Goal: Task Accomplishment & Management: Manage account settings

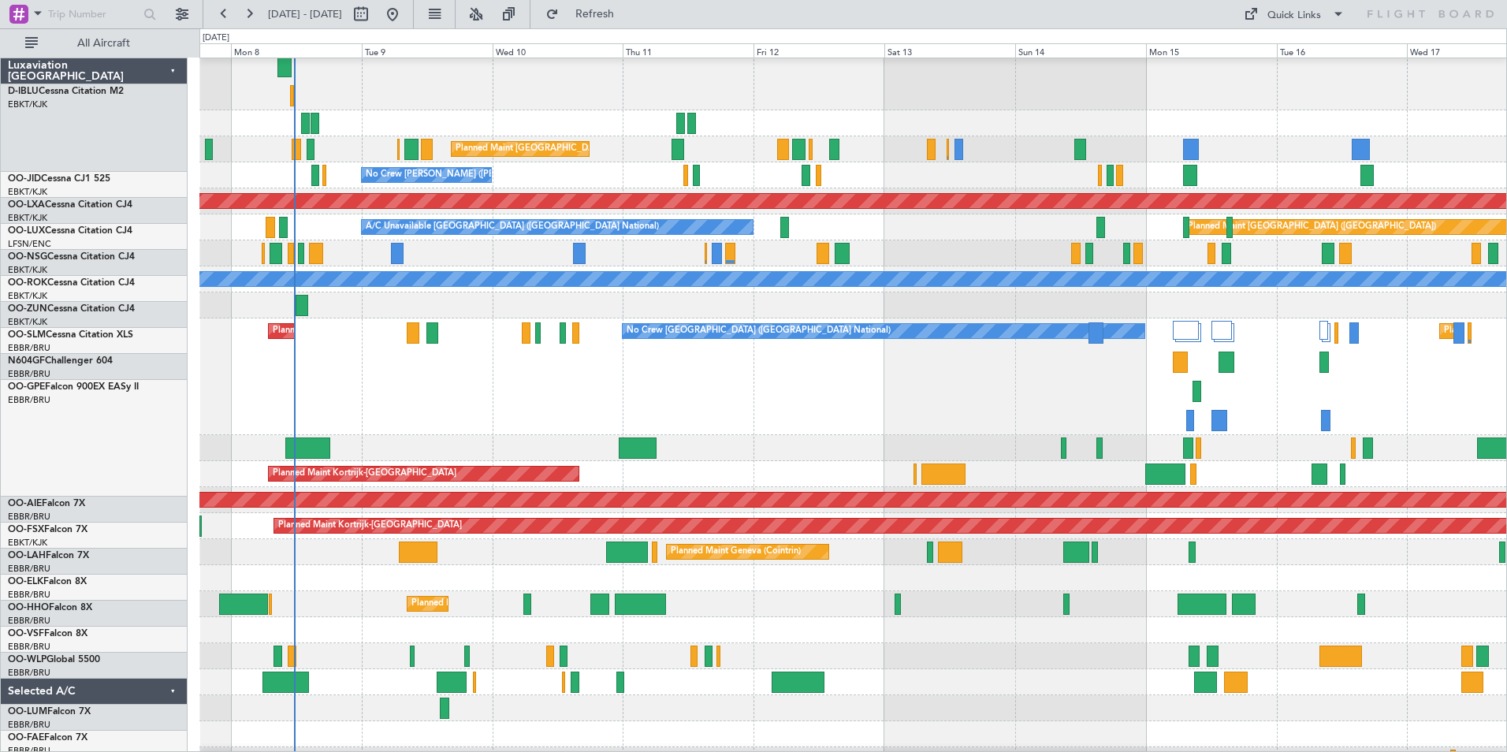
scroll to position [61, 0]
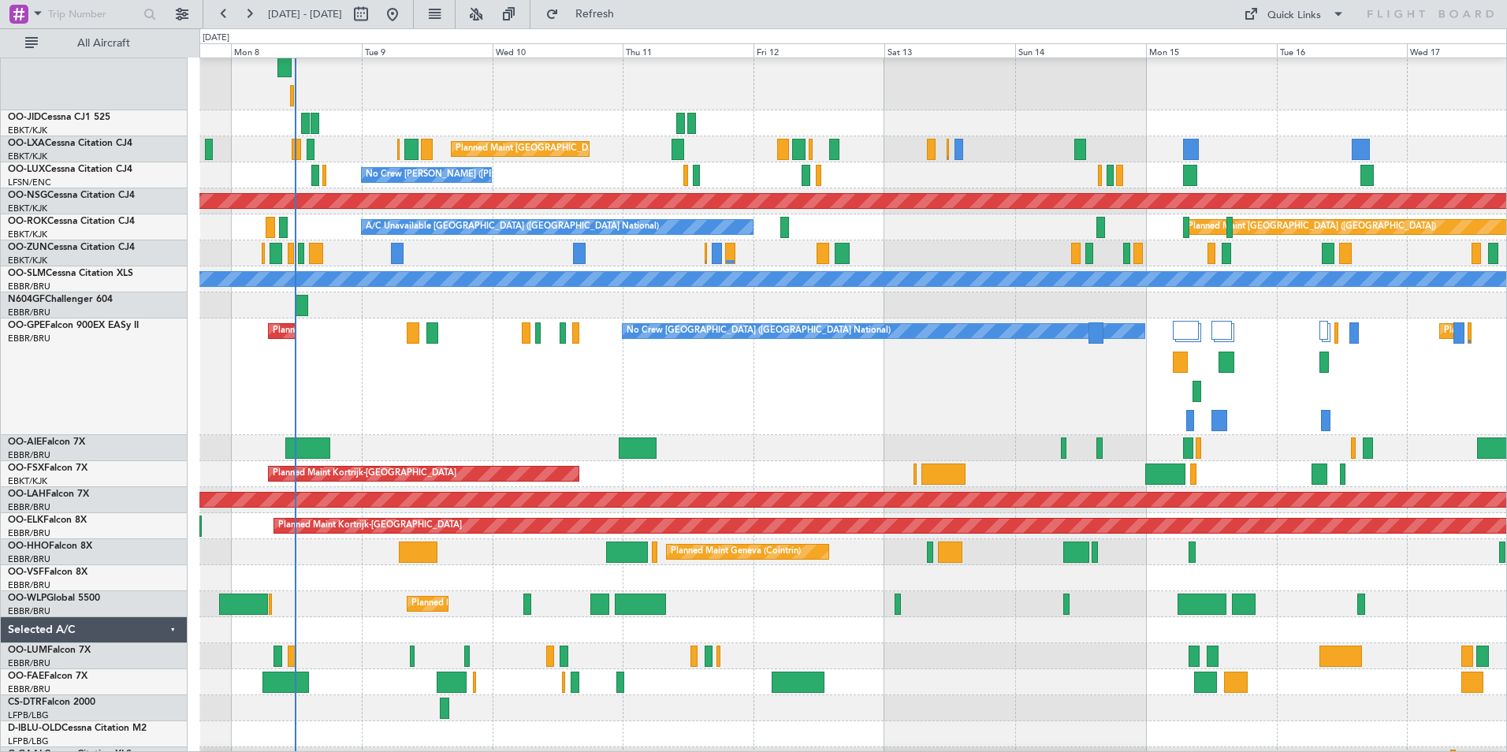
click at [902, 426] on div "Planned Maint Brussels (Brussels National) No Crew Brussels (Brussels National)…" at bounding box center [852, 376] width 1307 height 117
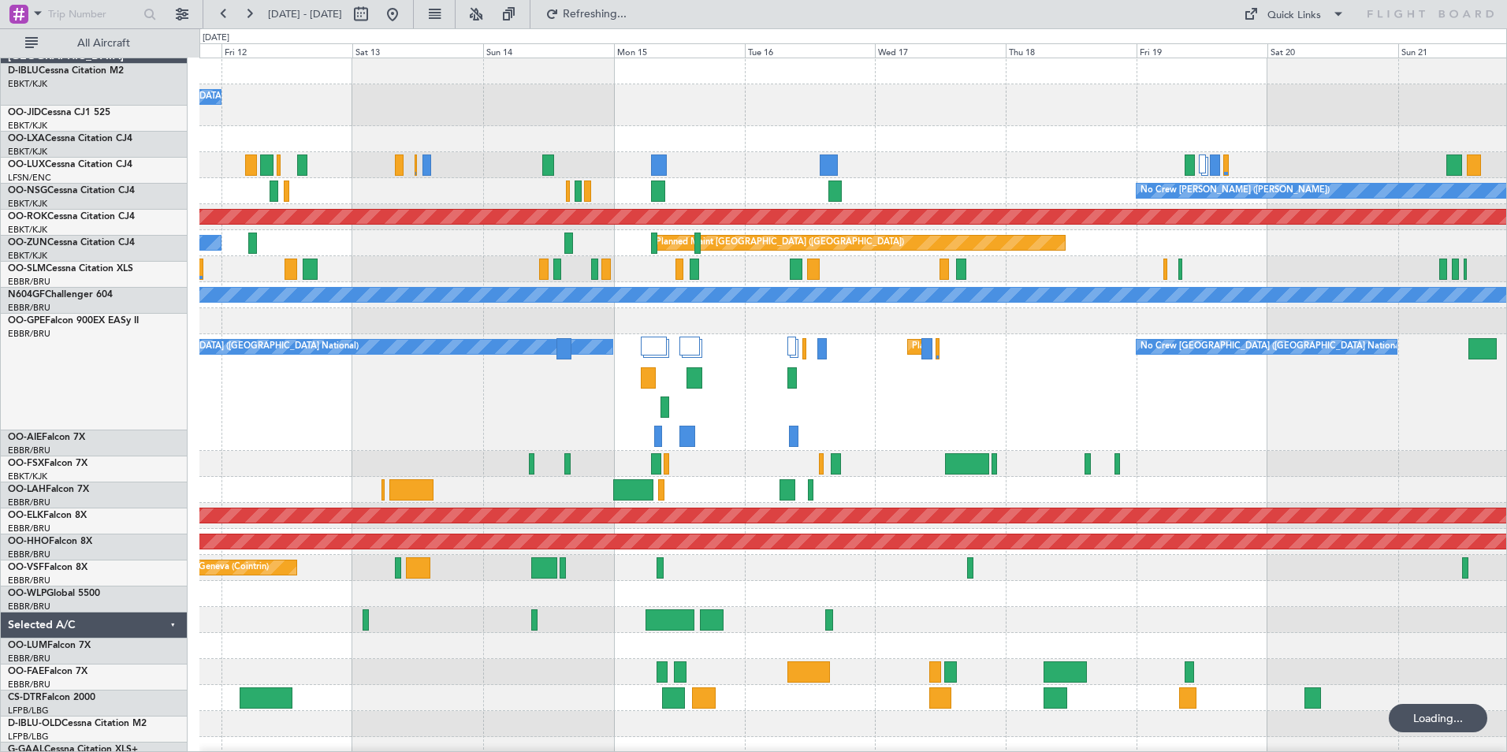
scroll to position [0, 0]
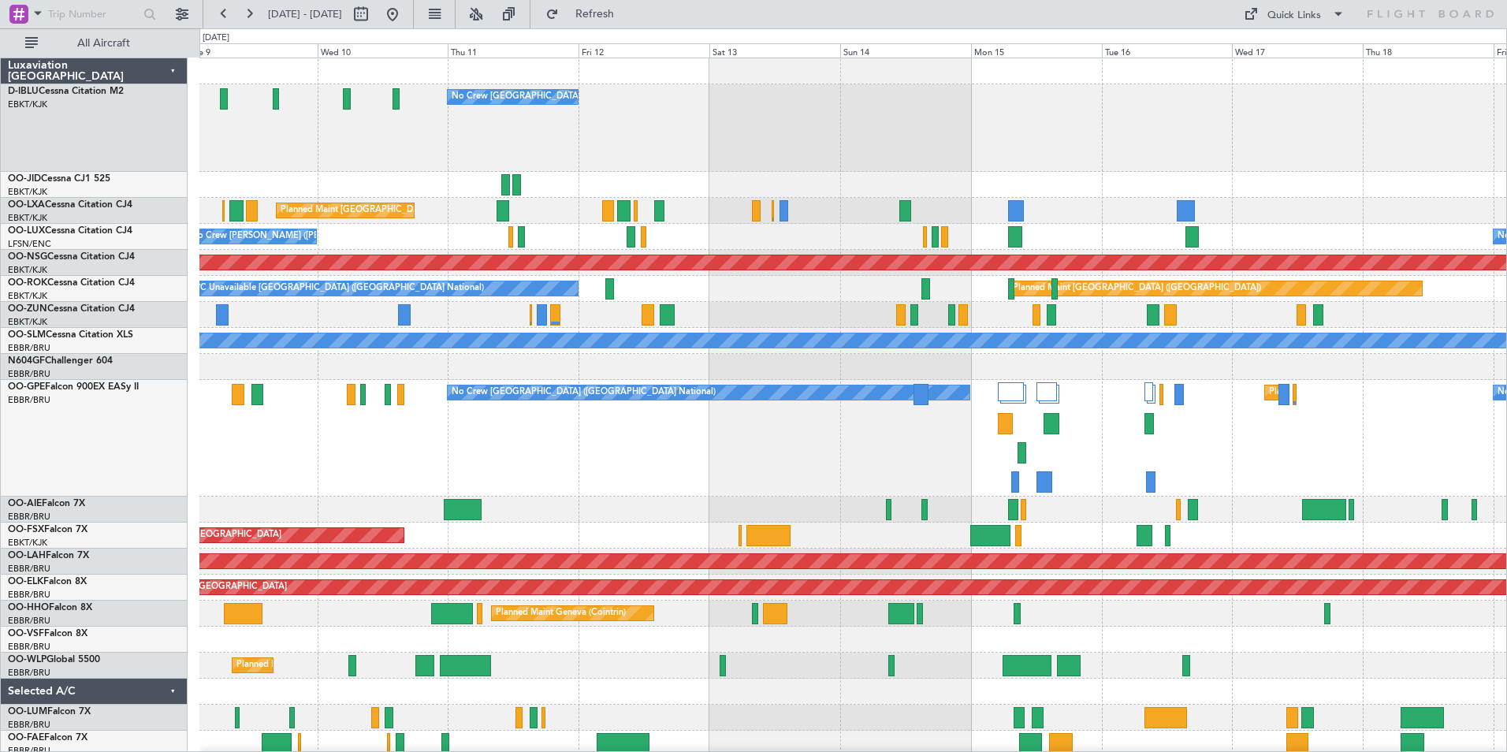
click at [698, 380] on div "No Crew Brussels (Brussels National) Planned Maint Brussels (Brussels National)…" at bounding box center [852, 654] width 1307 height 1192
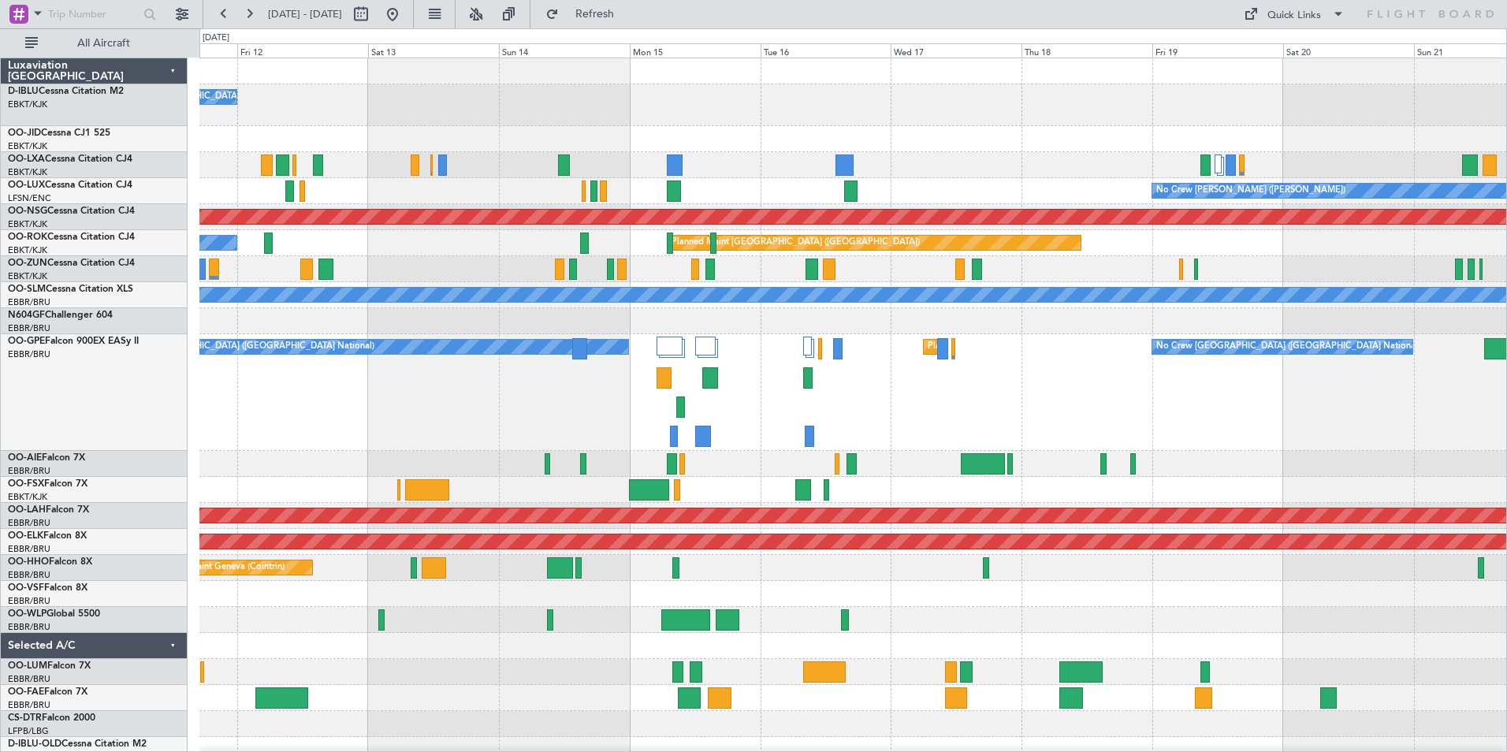
click at [902, 610] on div "Planned Maint Liege" at bounding box center [852, 620] width 1307 height 26
click at [735, 492] on div "Planned Maint Kortrijk-[GEOGRAPHIC_DATA]" at bounding box center [852, 490] width 1307 height 26
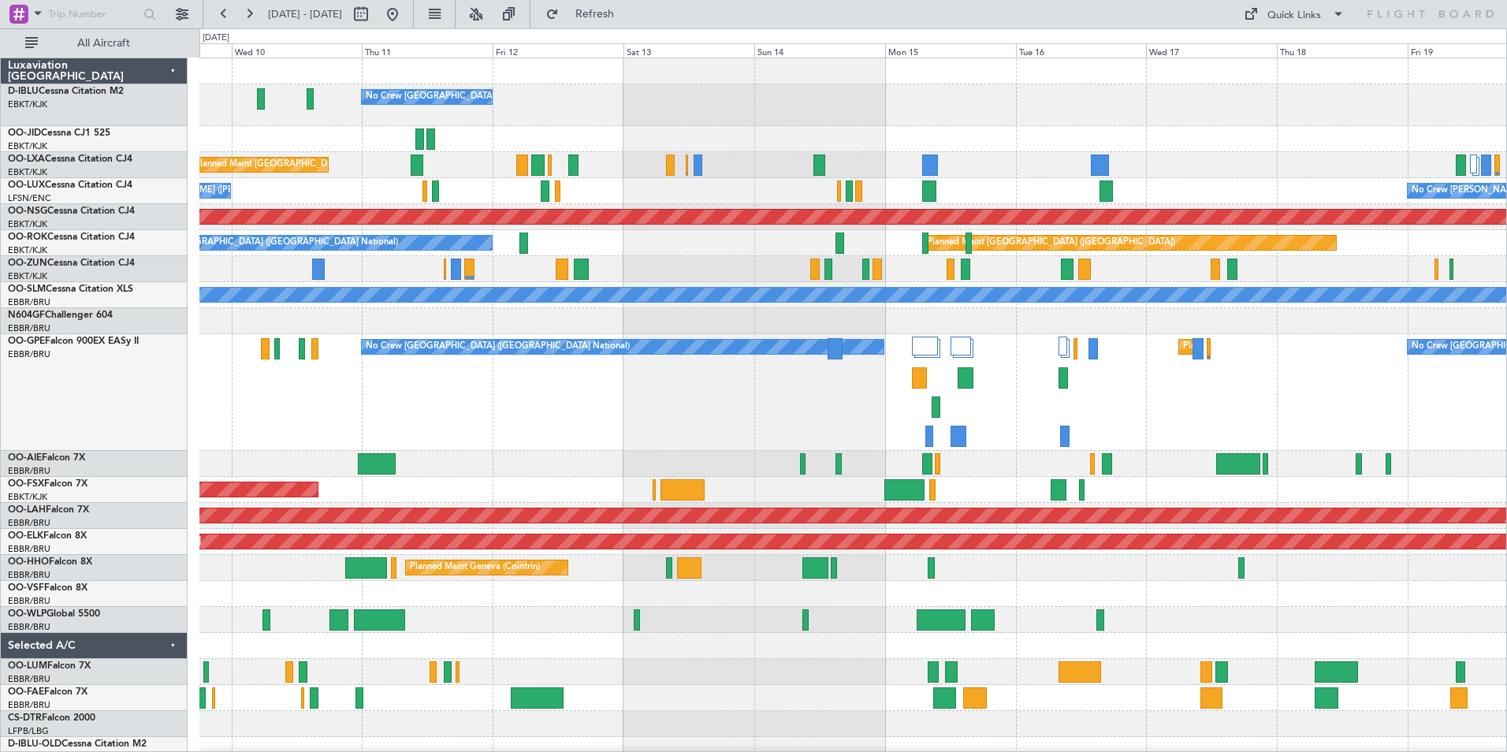
click at [1056, 498] on div "Planned Maint Kortrijk-[GEOGRAPHIC_DATA]" at bounding box center [852, 490] width 1307 height 26
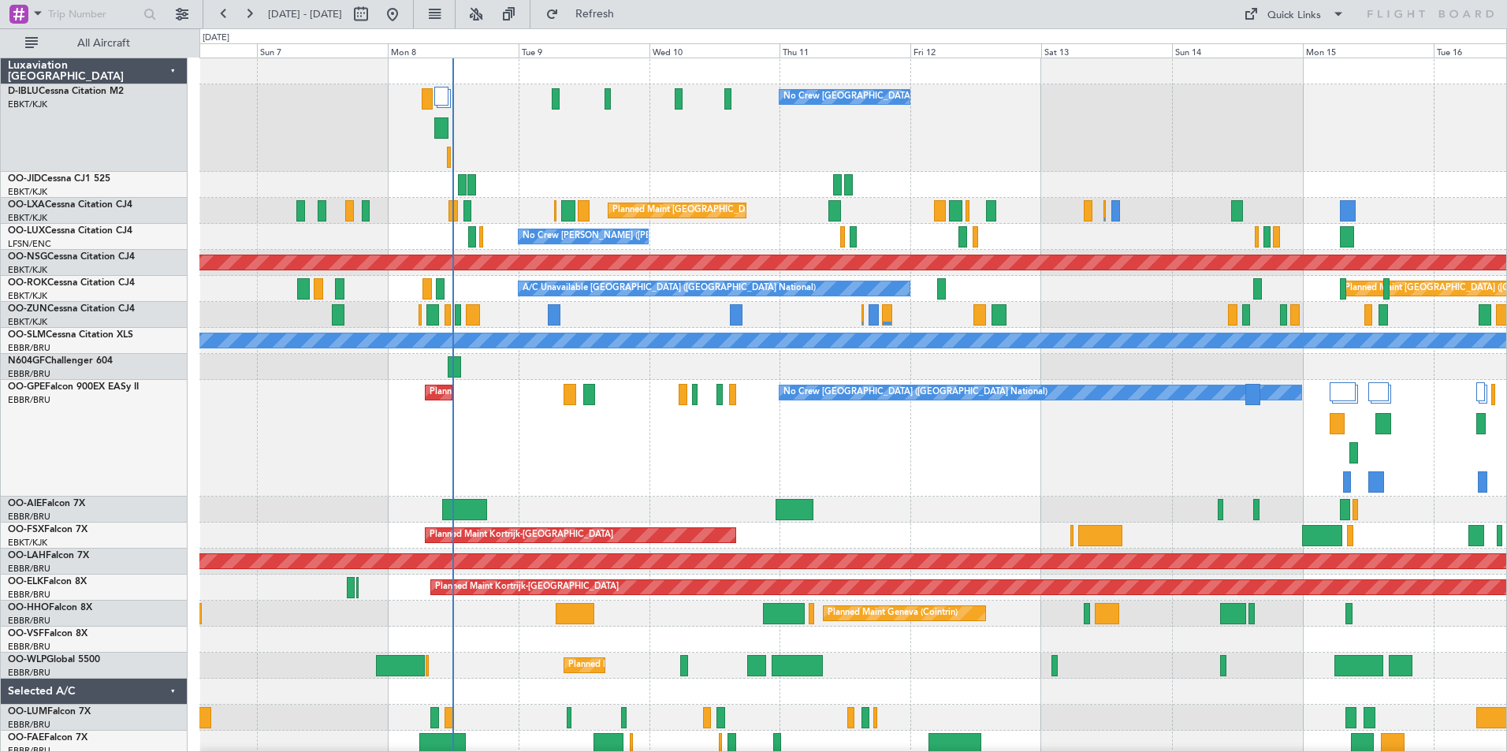
click at [667, 485] on div "No Crew Brussels (Brussels National) Planned Maint Brussels (Brussels National)…" at bounding box center [852, 438] width 1307 height 117
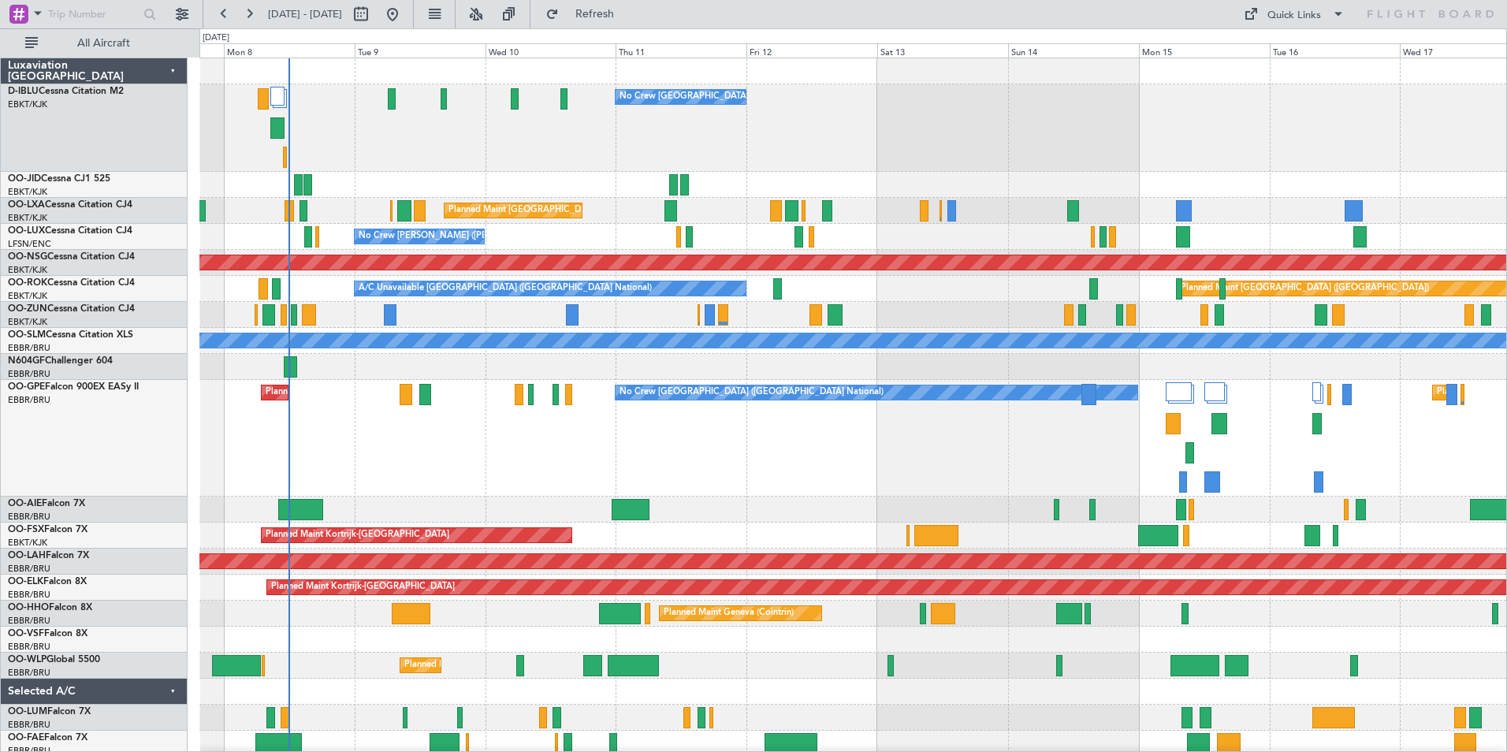
click at [486, 484] on div "No Crew Brussels (Brussels National) Planned Maint Brussels (Brussels National)…" at bounding box center [852, 438] width 1307 height 117
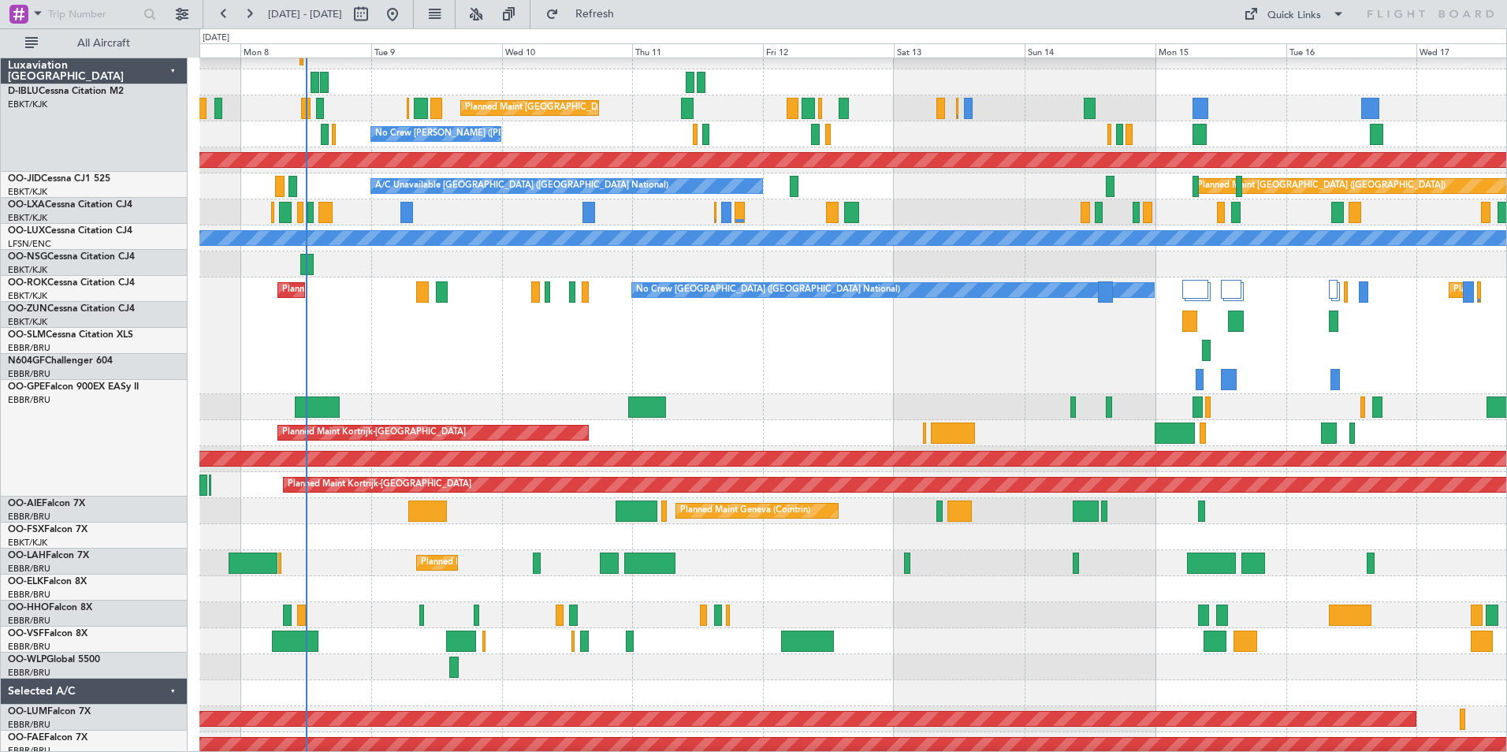
click at [858, 513] on div "Planned Maint Geneva (Cointrin)" at bounding box center [852, 511] width 1307 height 26
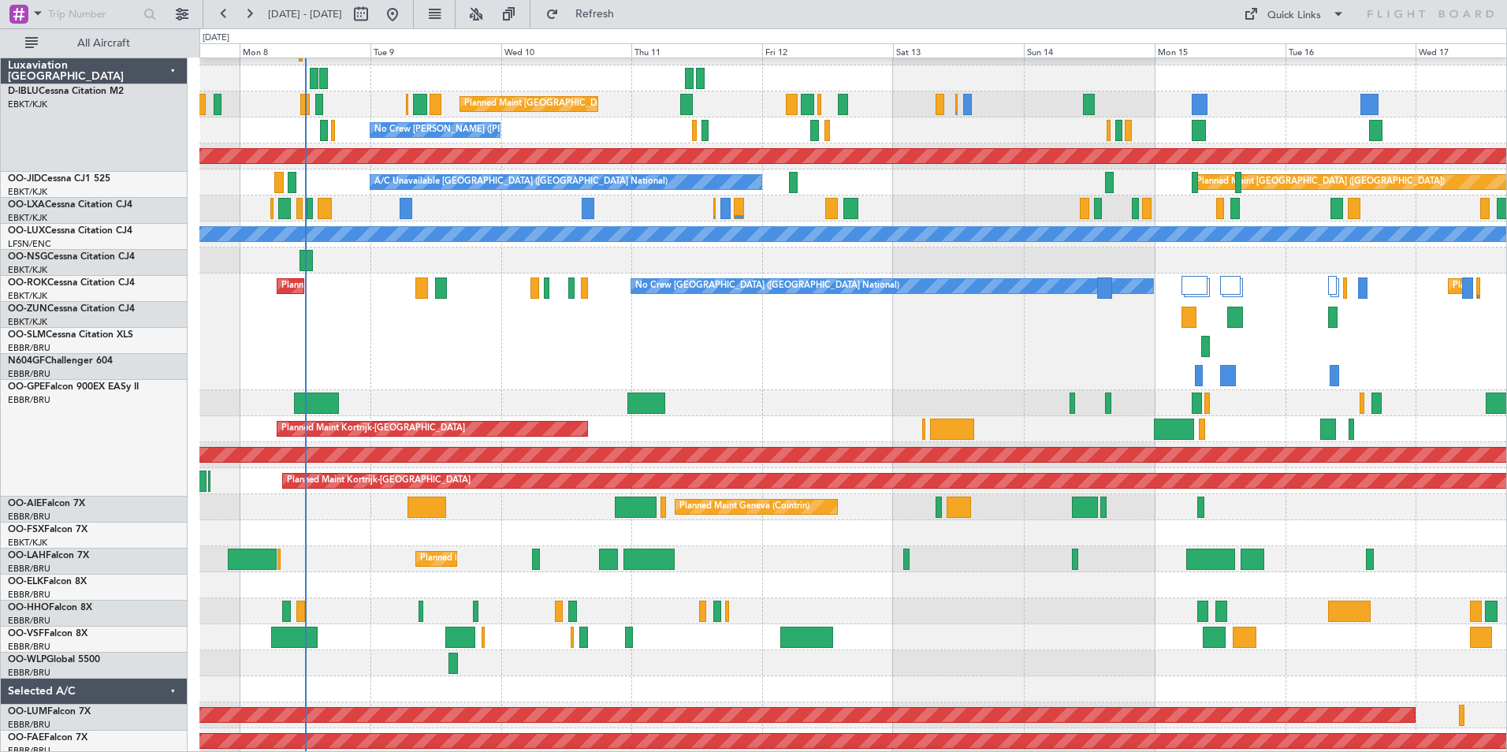
scroll to position [106, 0]
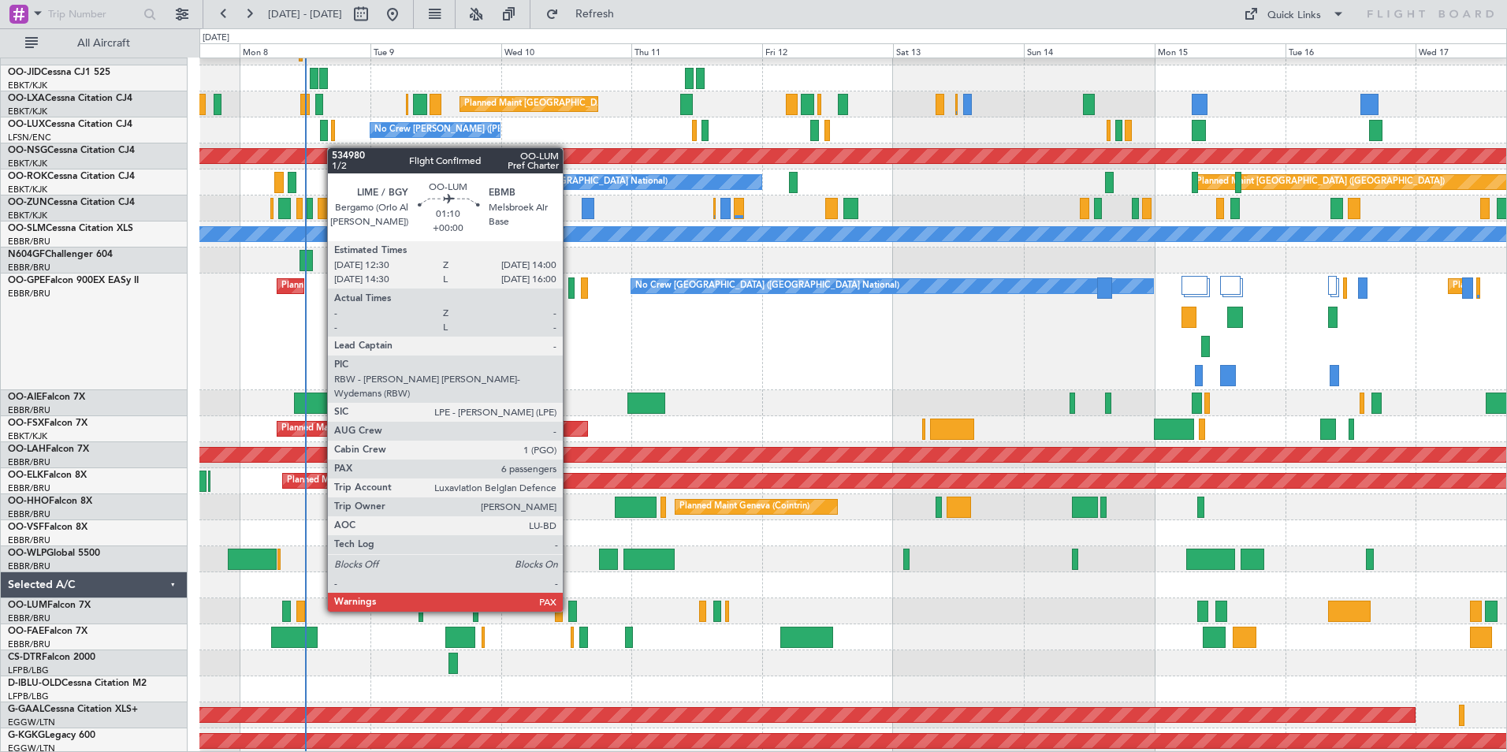
click at [570, 610] on div at bounding box center [572, 611] width 9 height 21
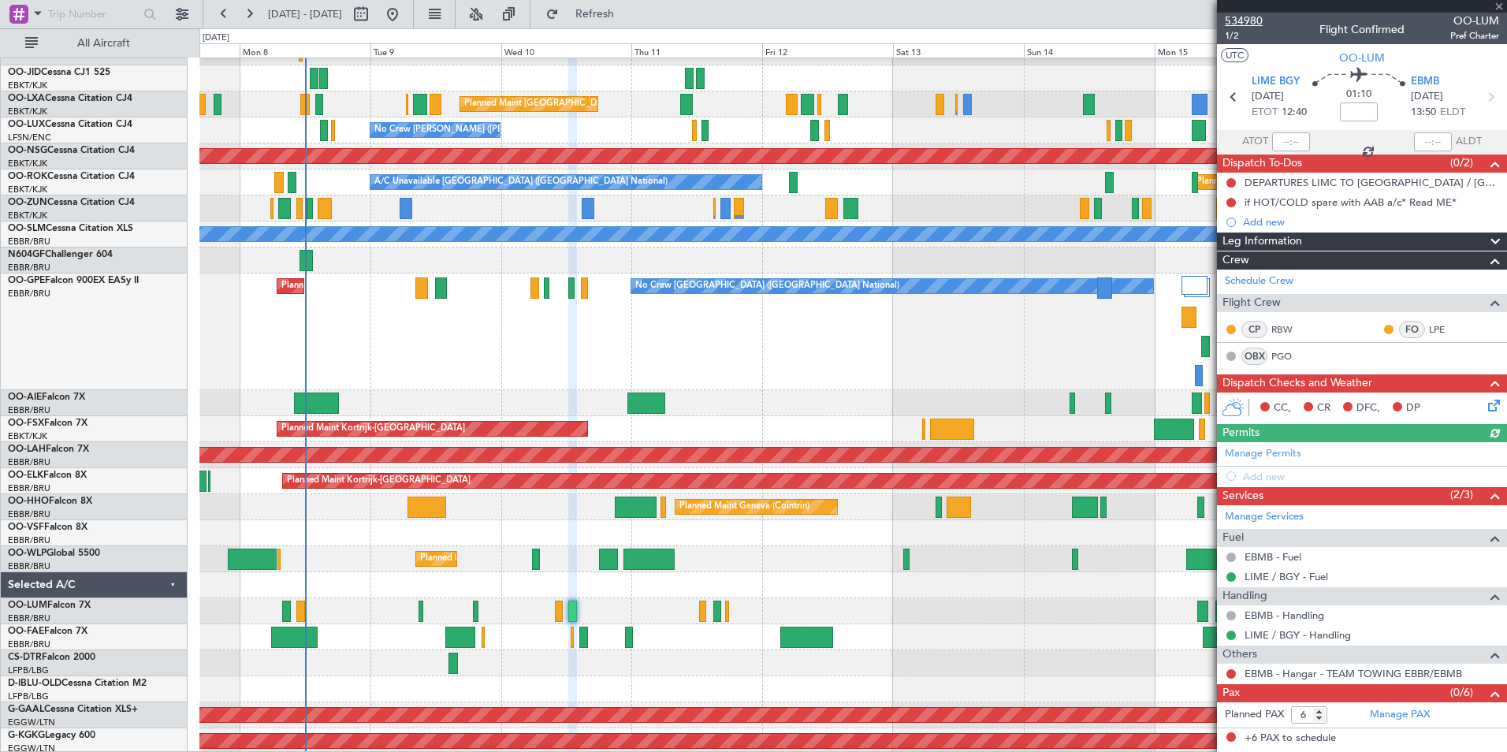
click at [1252, 20] on span "534980" at bounding box center [1244, 21] width 38 height 17
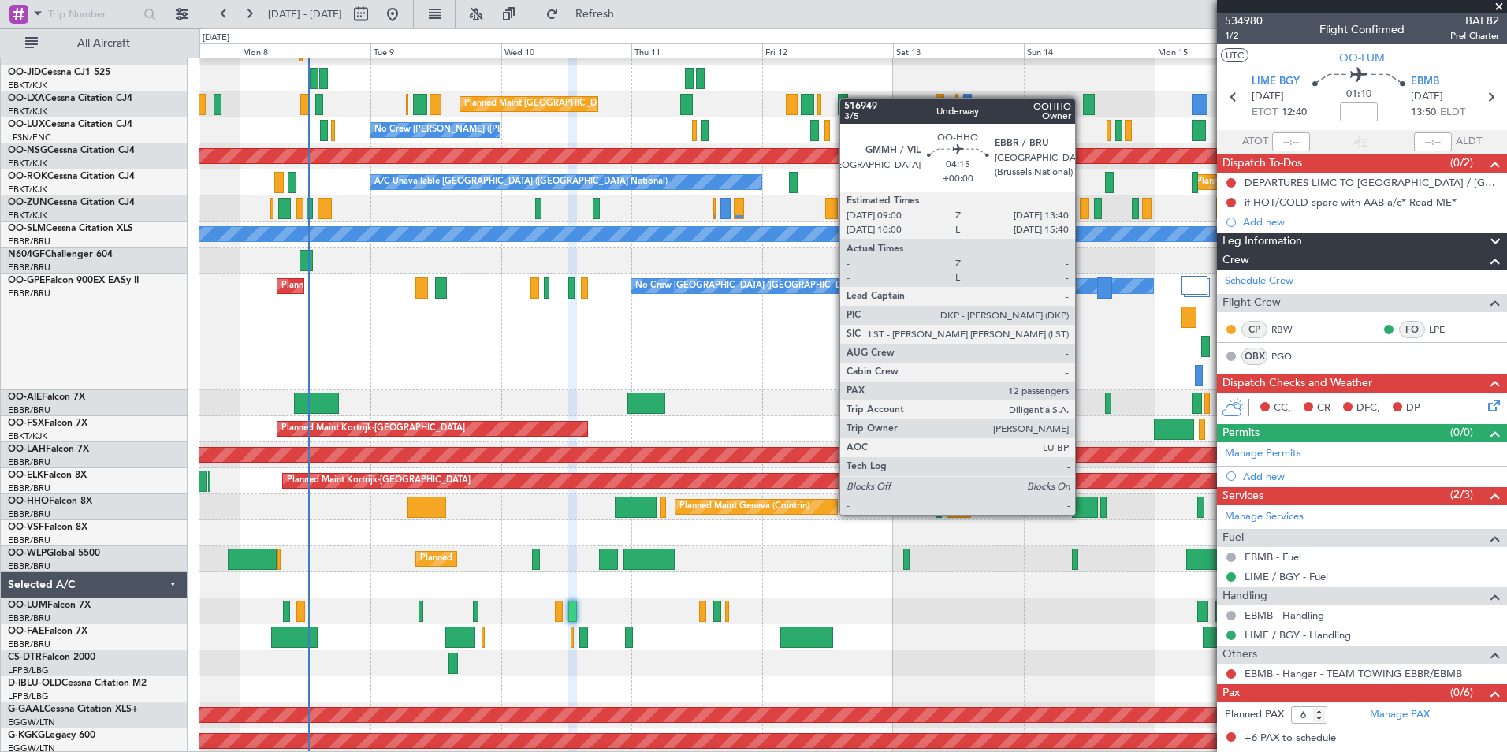
click at [1082, 515] on div at bounding box center [1085, 507] width 26 height 21
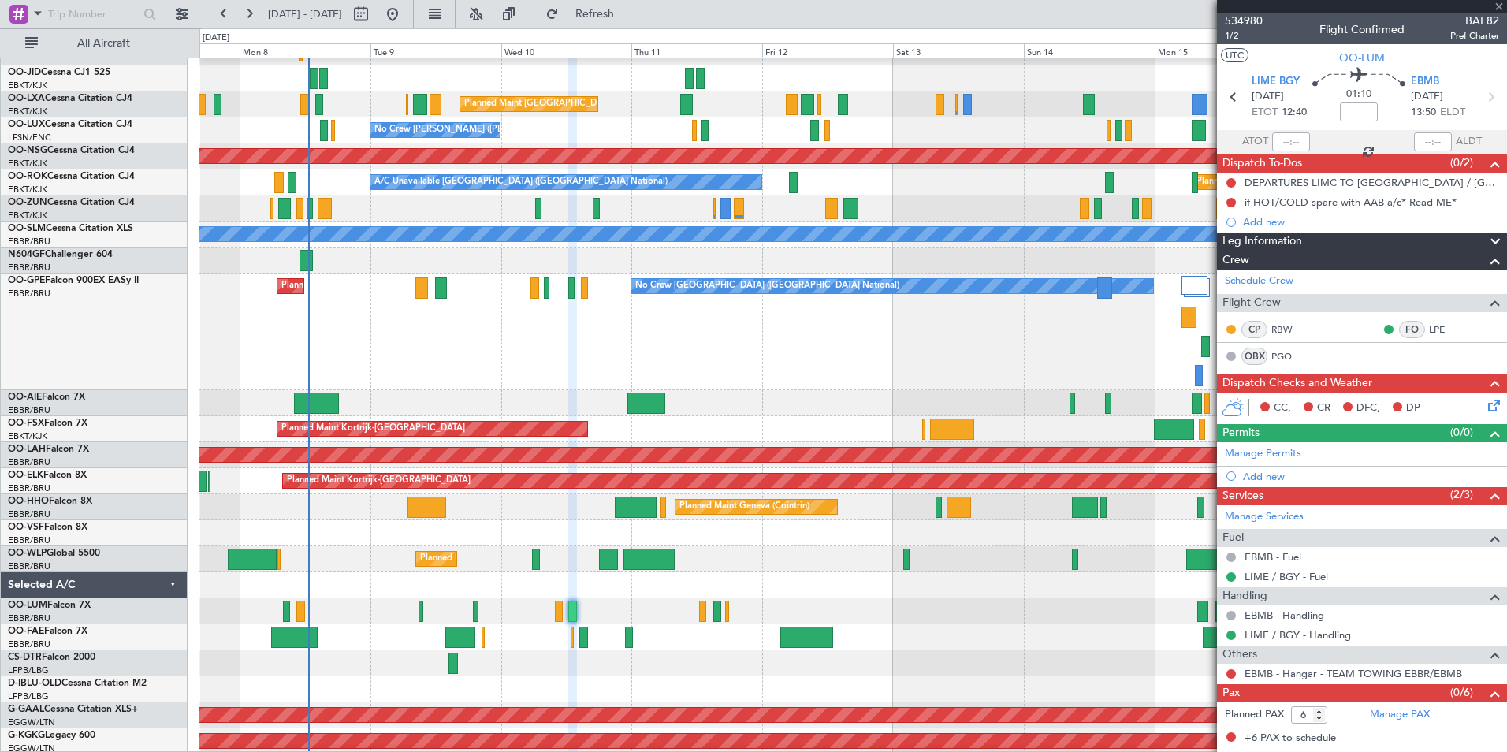
type input "12"
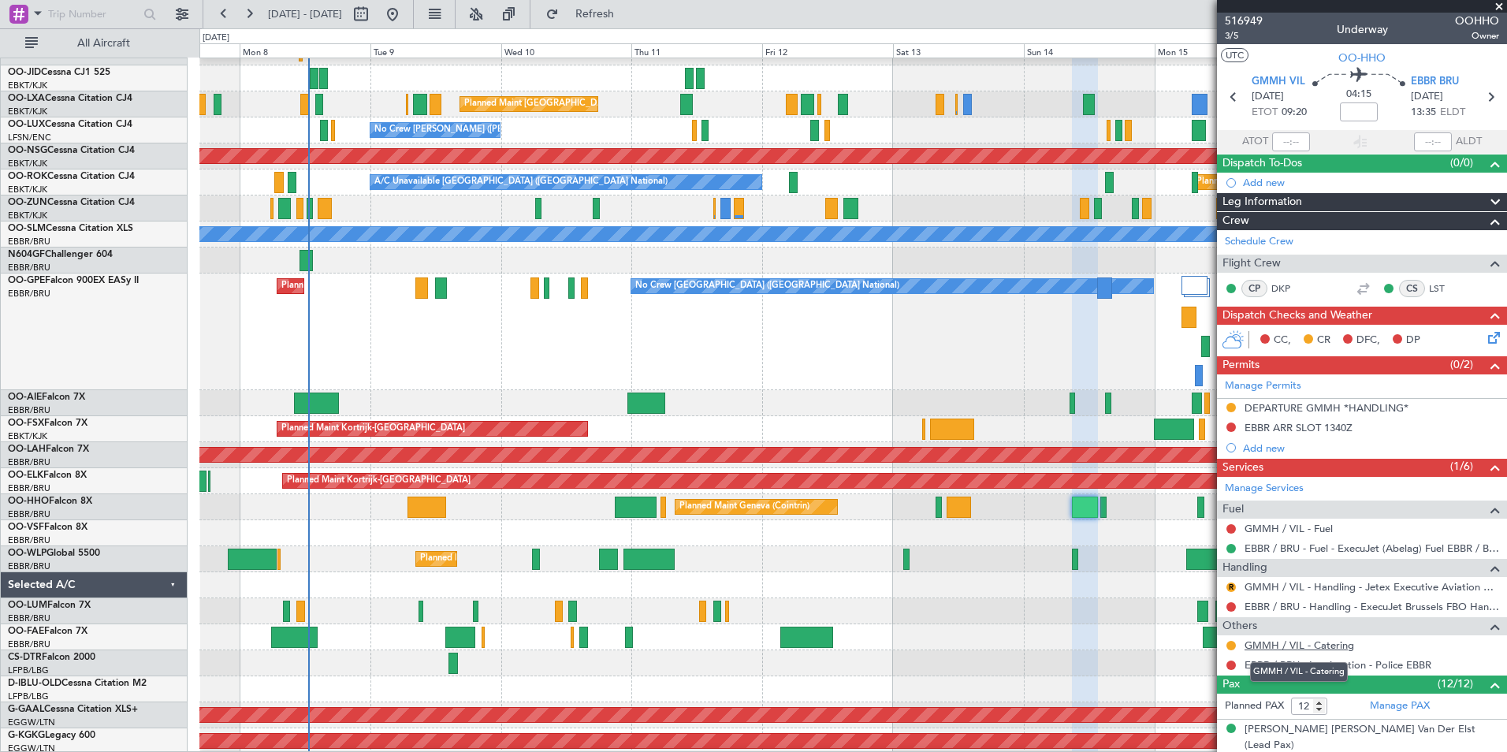
click at [1308, 647] on link "GMMH / VIL - Catering" at bounding box center [1299, 644] width 110 height 13
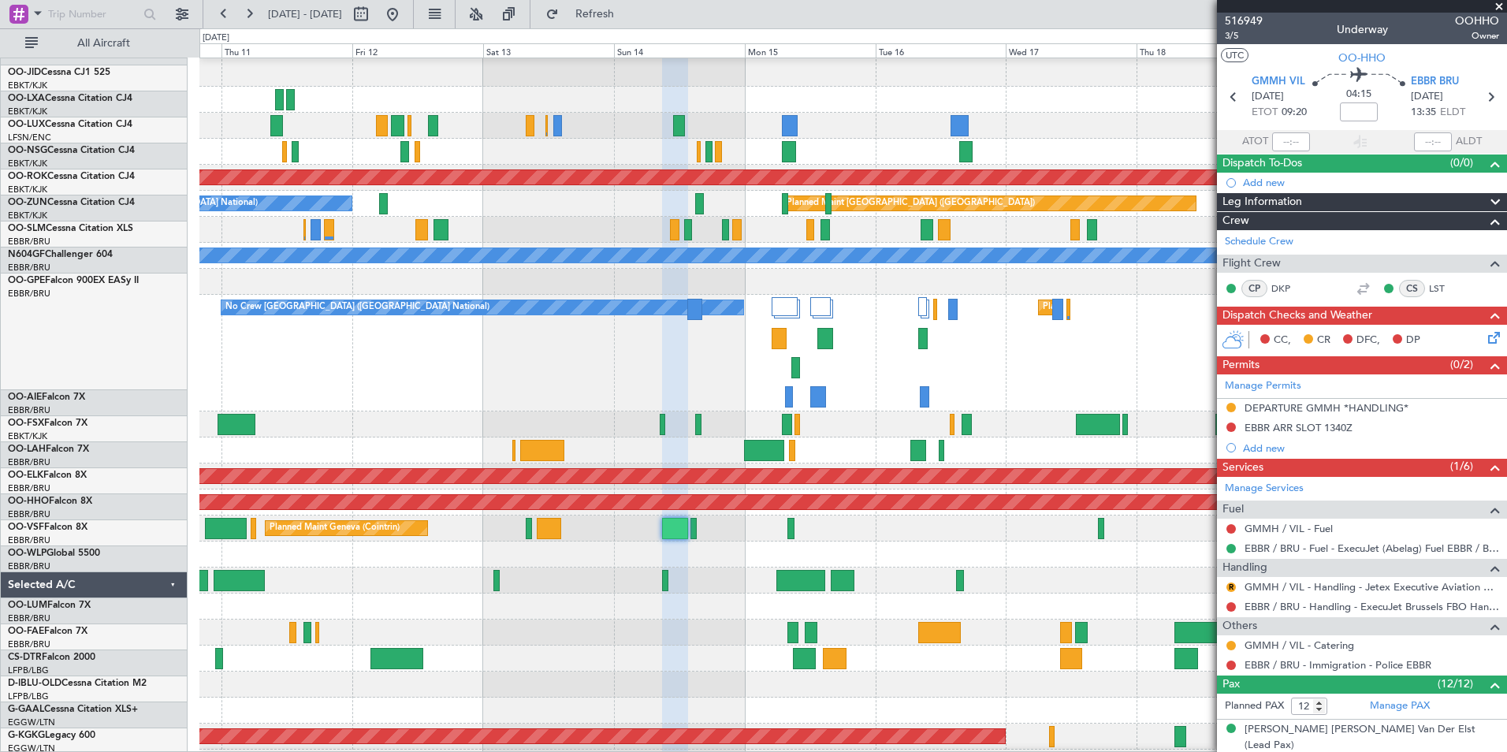
click at [677, 571] on div "Planned Maint Liege" at bounding box center [852, 580] width 1307 height 26
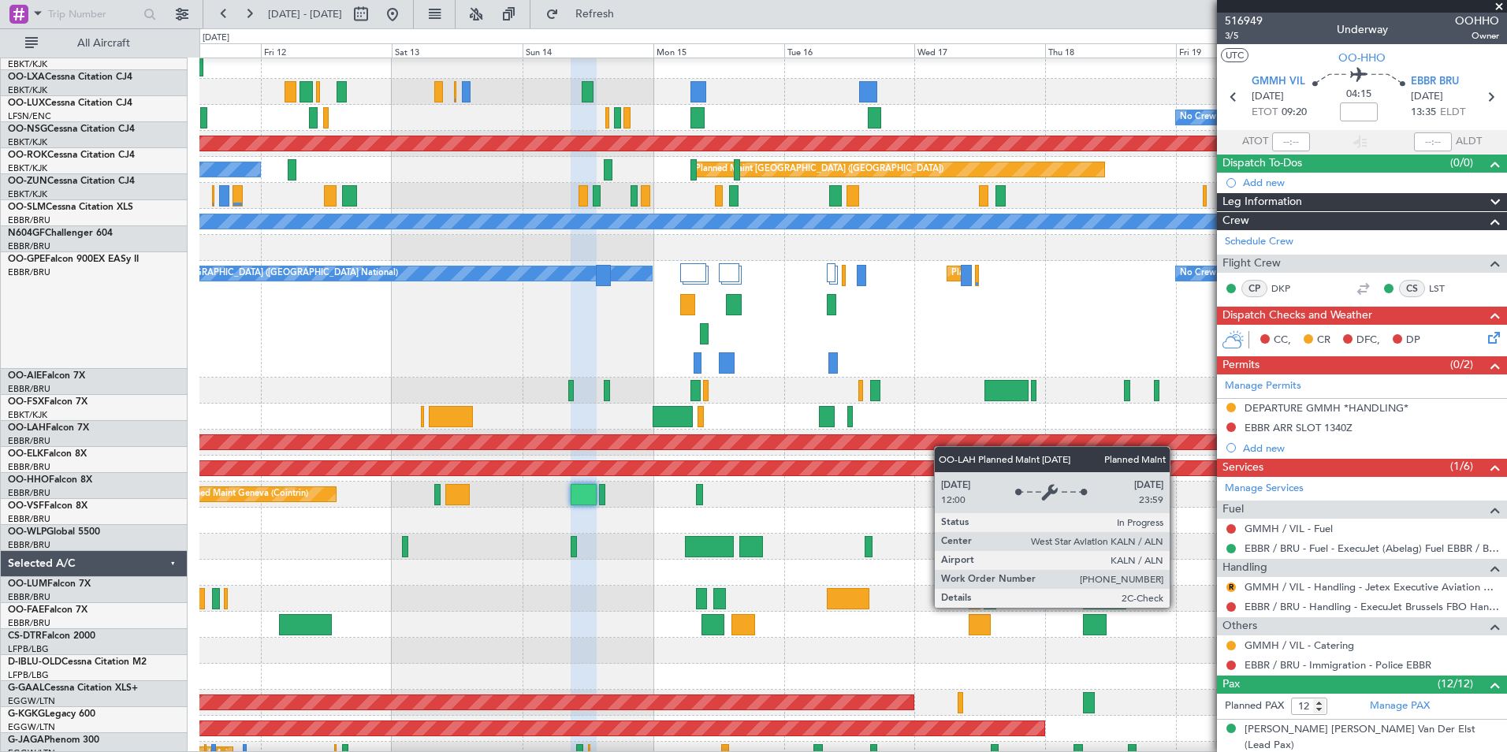
scroll to position [73, 0]
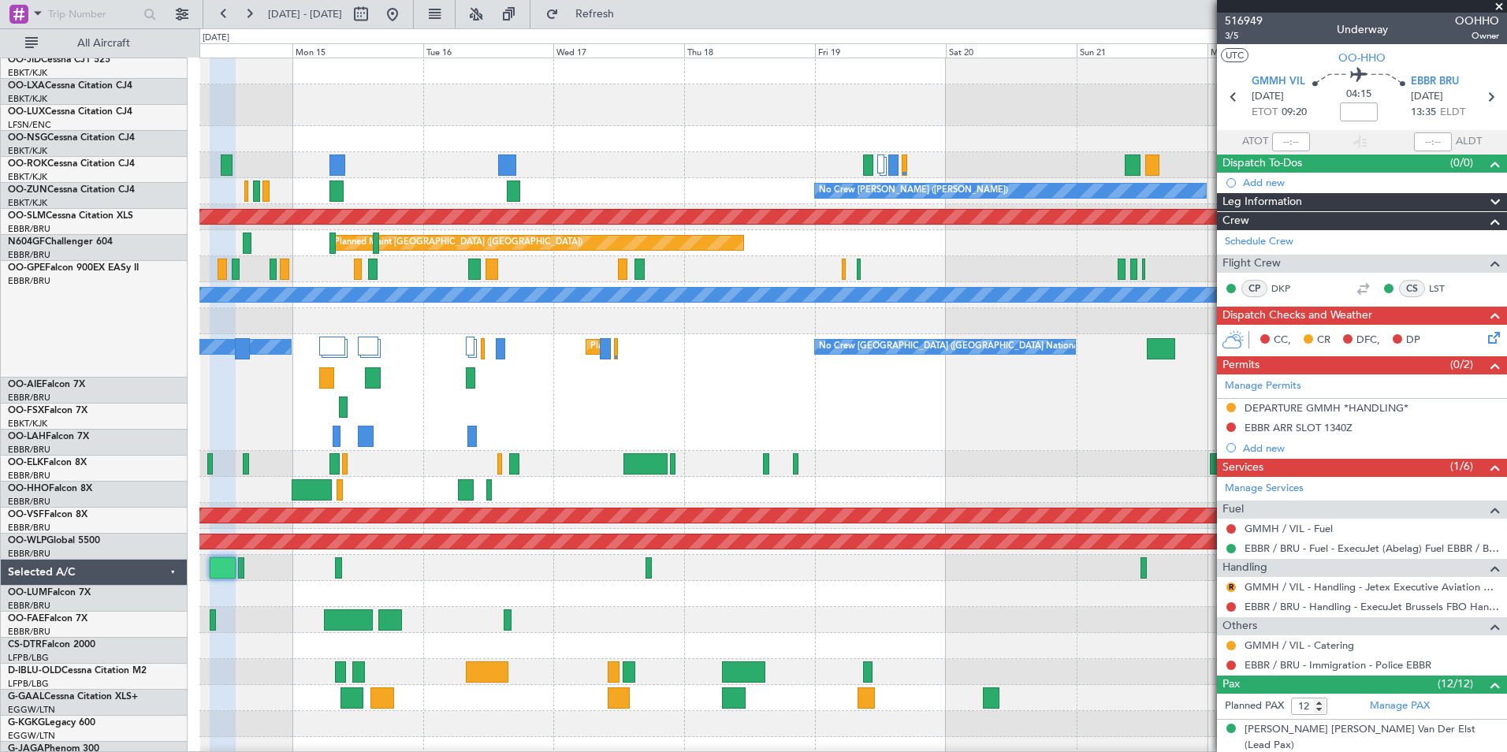
click at [577, 407] on div "Planned Maint Brussels (Brussels National) No Crew Brussels (Brussels National)…" at bounding box center [852, 392] width 1307 height 117
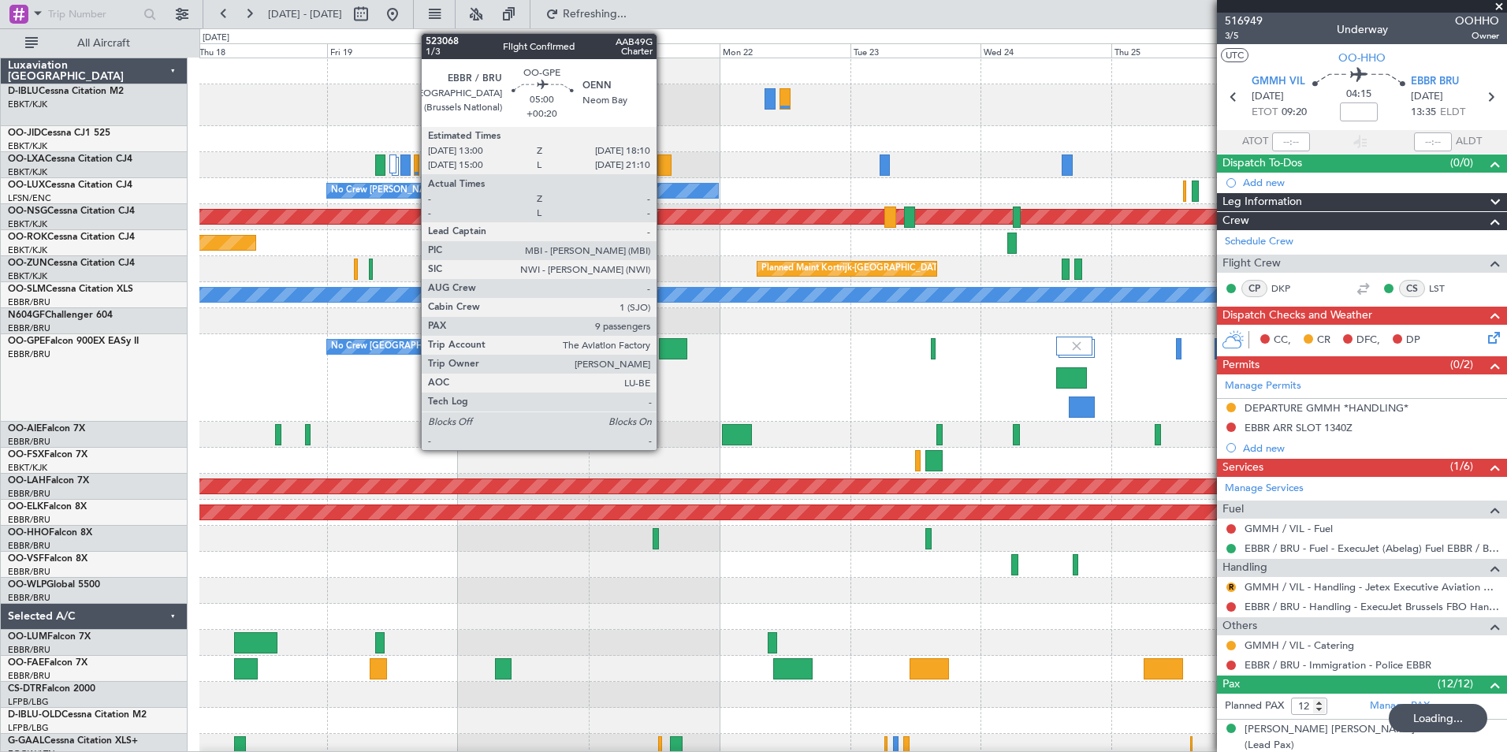
click at [664, 352] on div at bounding box center [673, 348] width 28 height 21
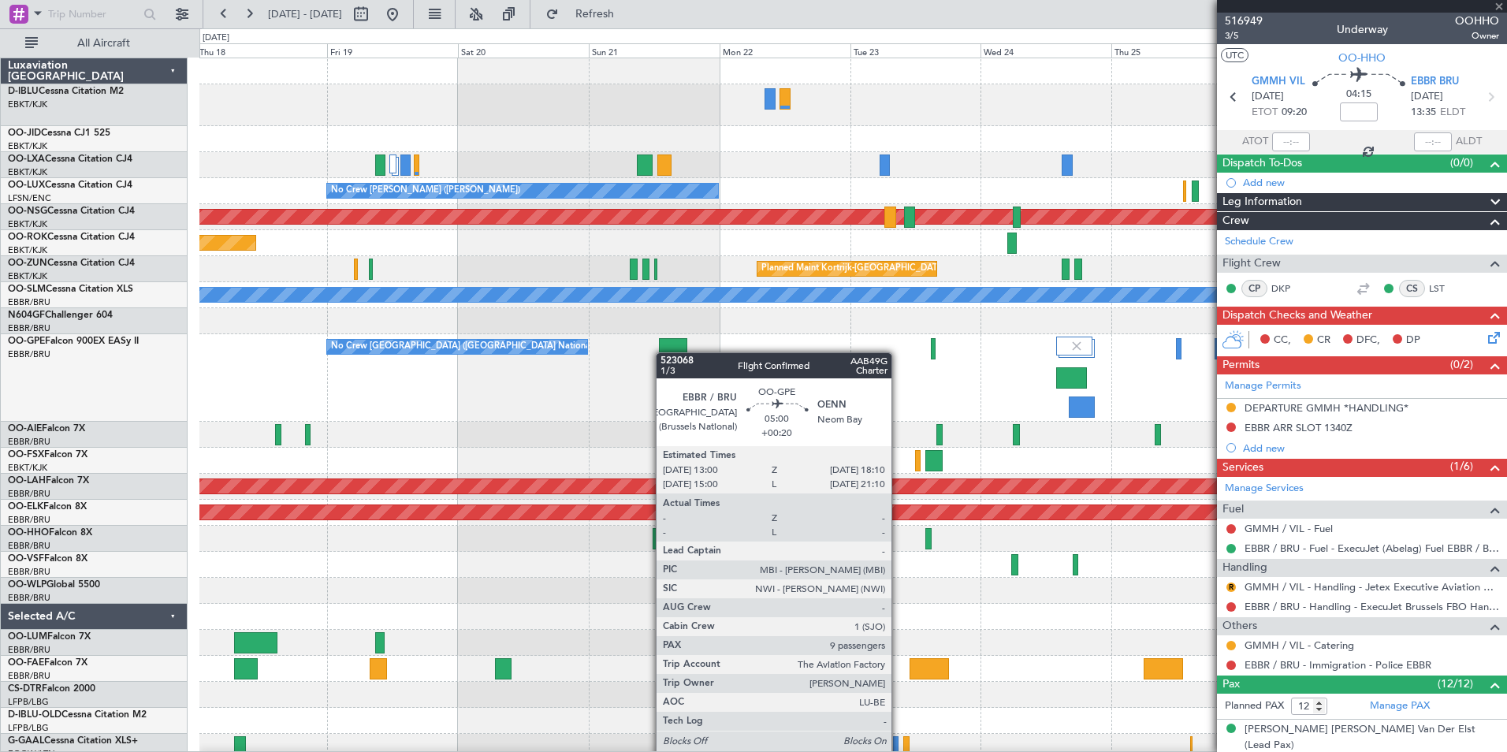
type input "+00:20"
type input "9"
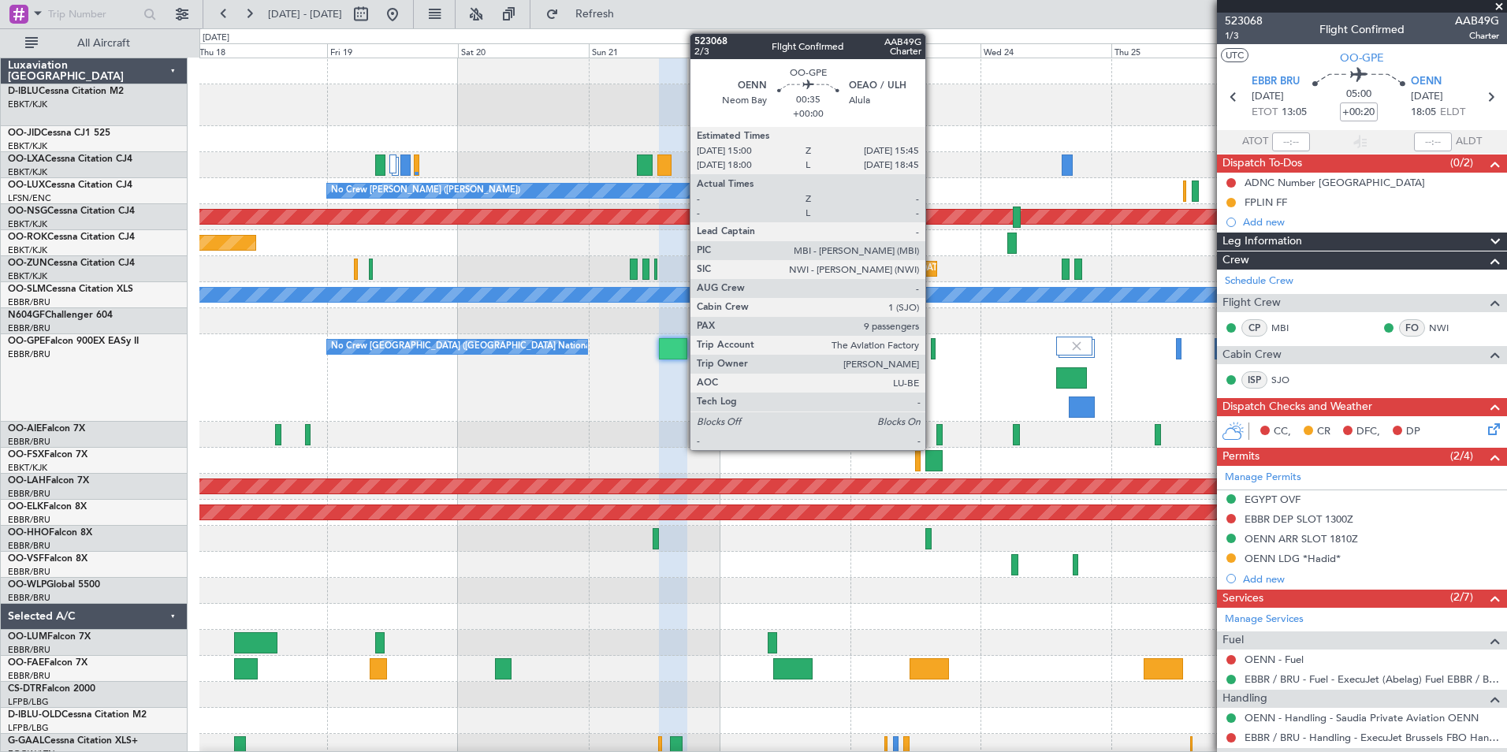
click at [932, 357] on div at bounding box center [933, 348] width 5 height 21
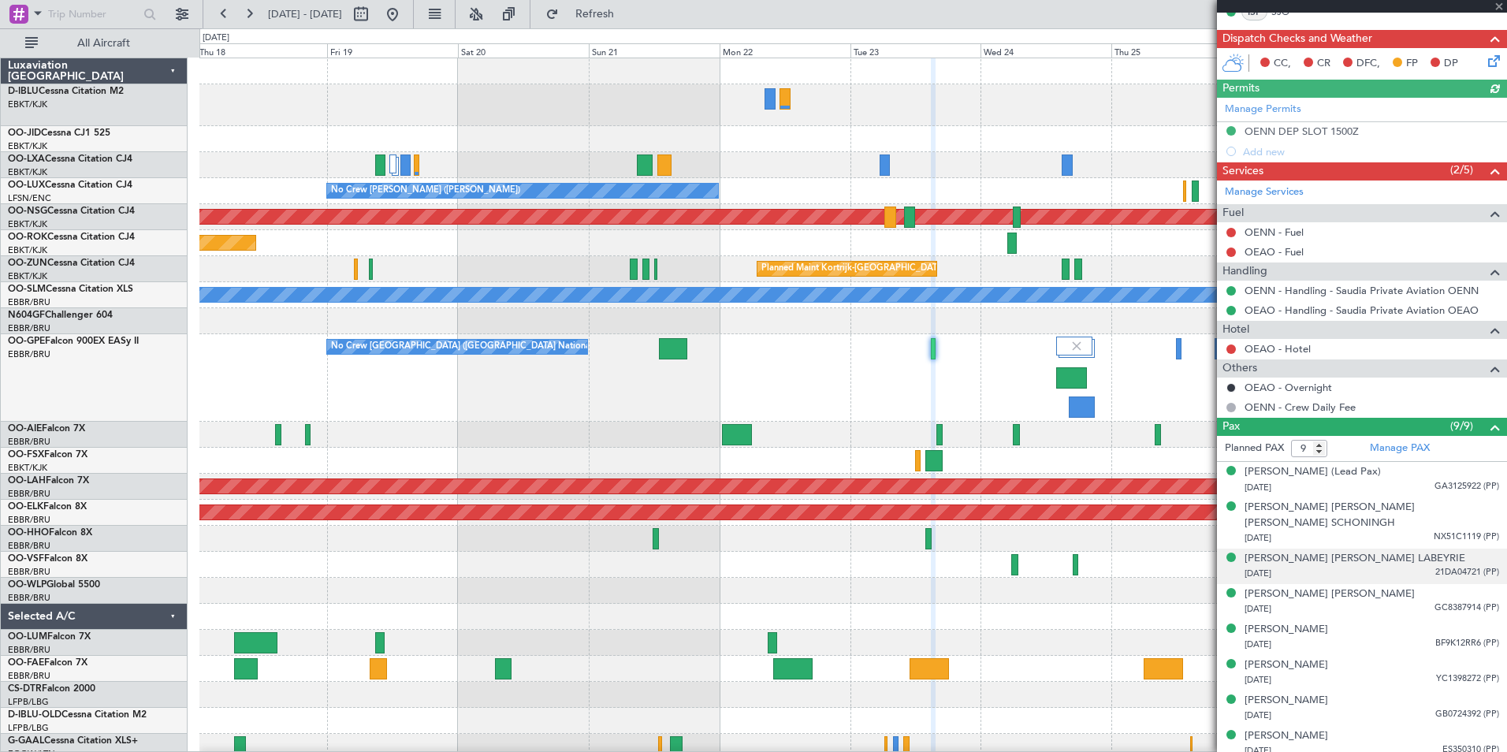
scroll to position [377, 0]
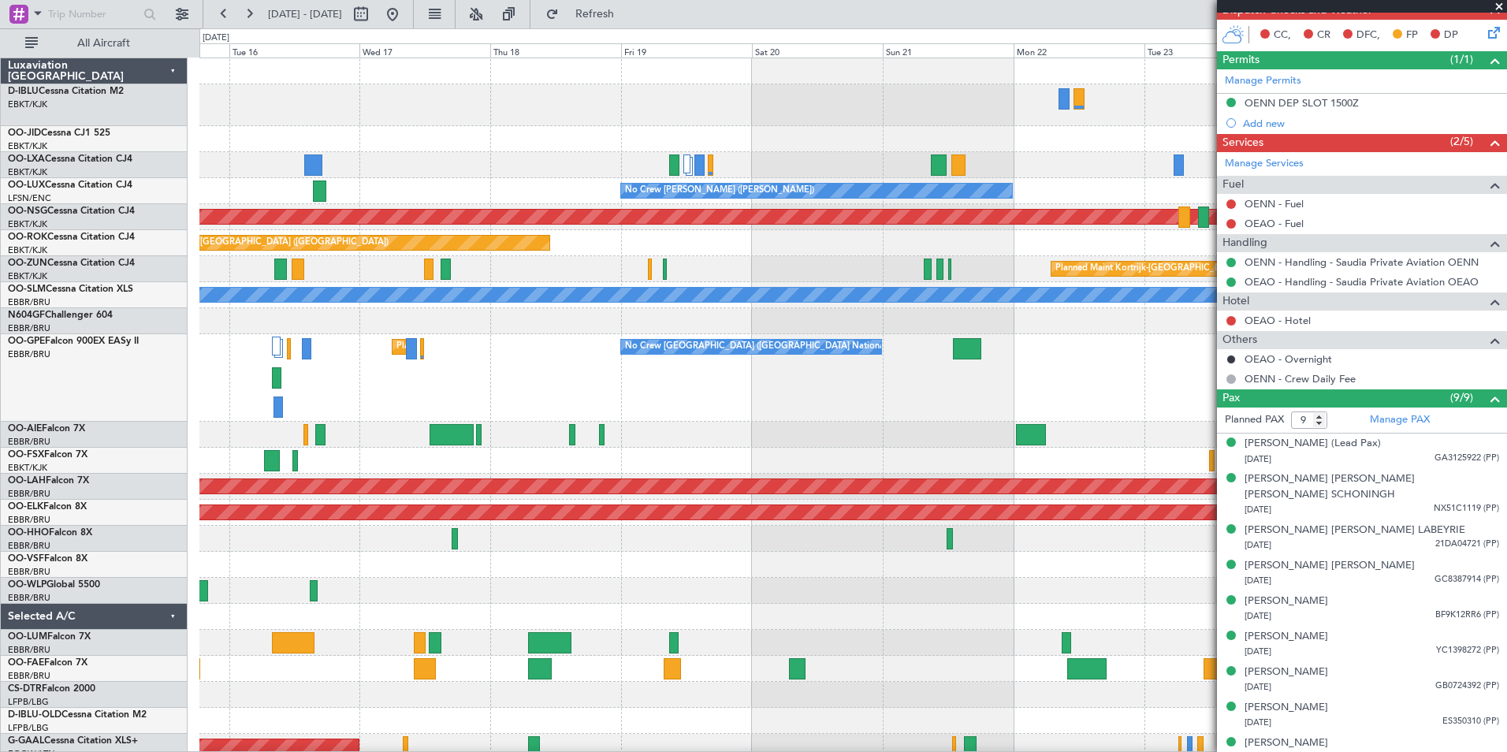
click at [1122, 407] on div "No Crew Brussels (Brussels National) Planned Maint Brussels (Brussels National)…" at bounding box center [852, 377] width 1307 height 87
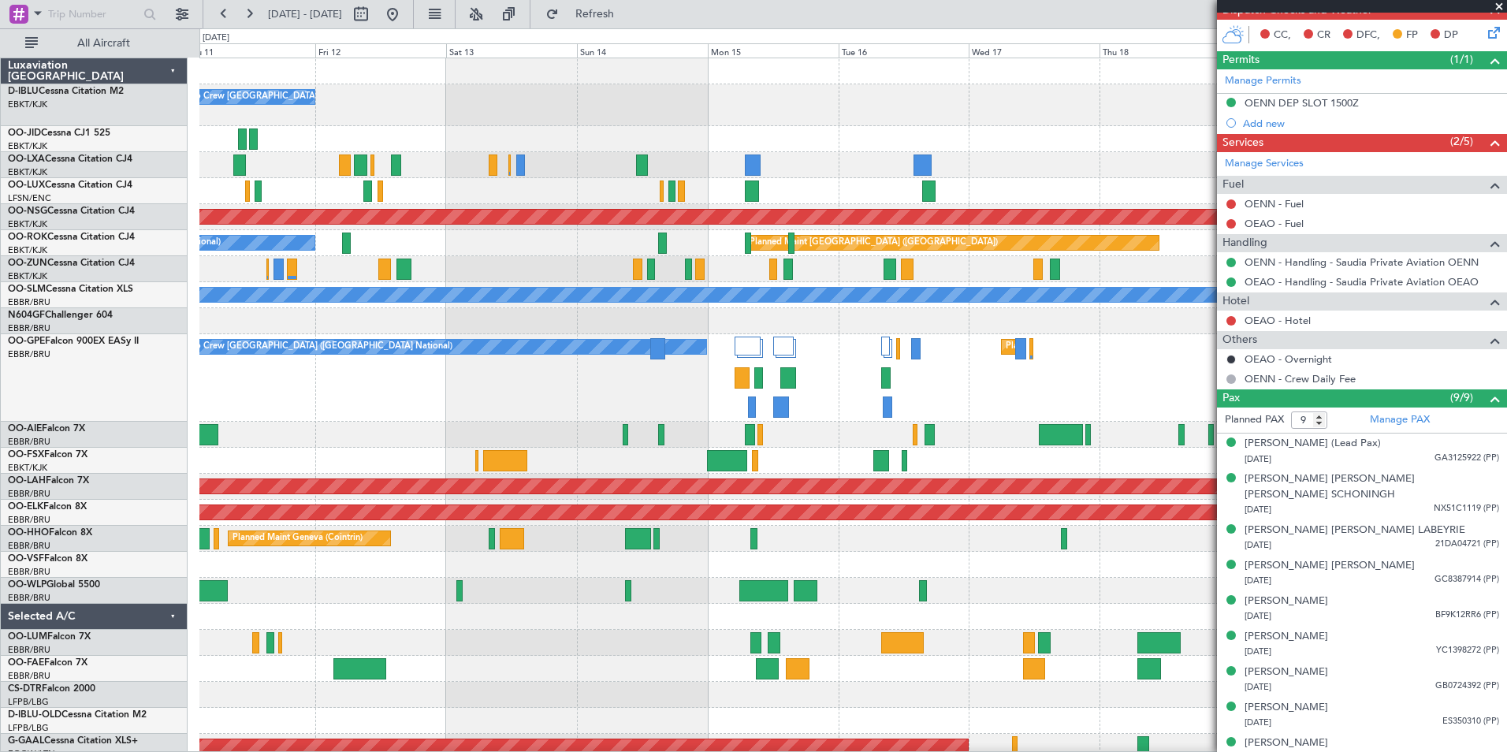
click at [1151, 436] on div "No Crew Brussels (Brussels National) Planned Maint Brussels (Brussels National)…" at bounding box center [852, 617] width 1307 height 1118
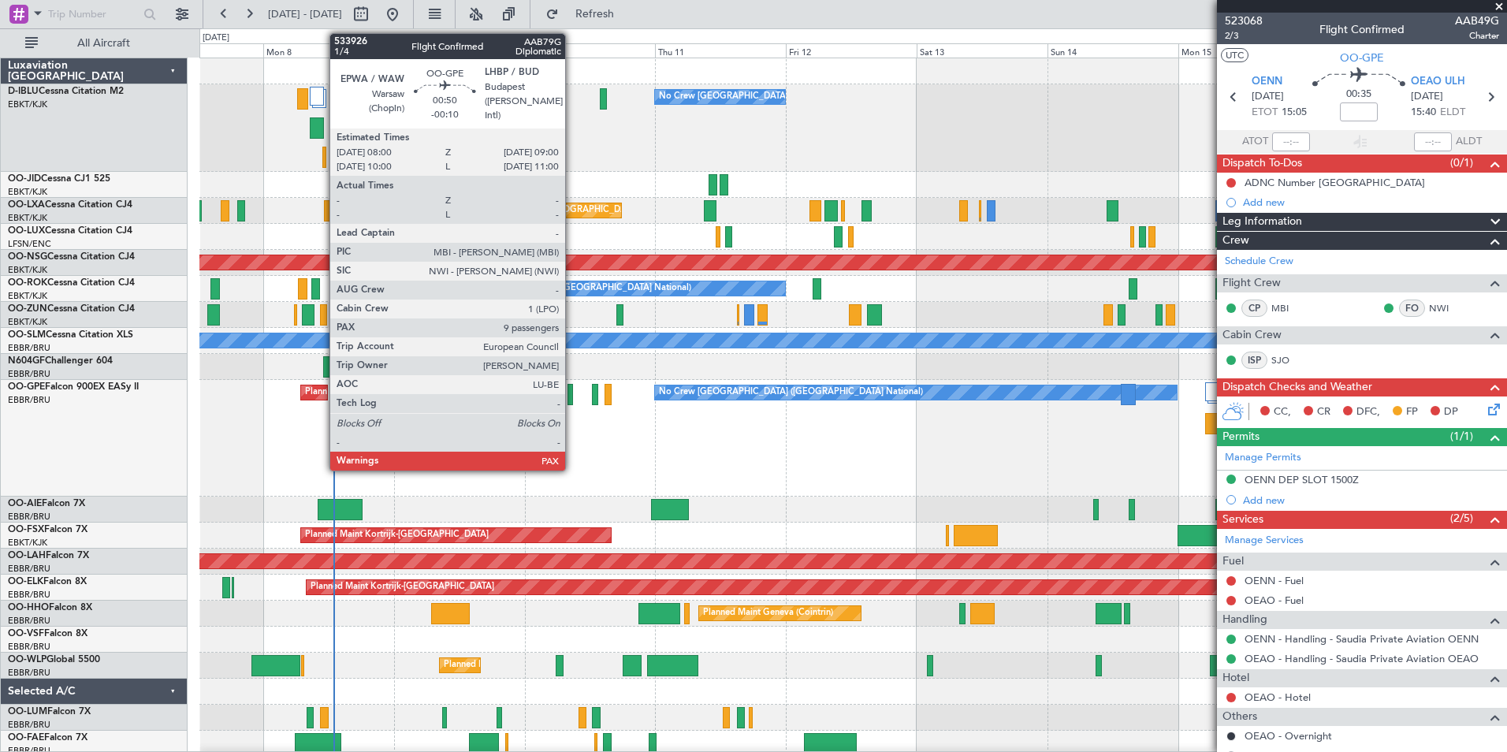
scroll to position [377, 0]
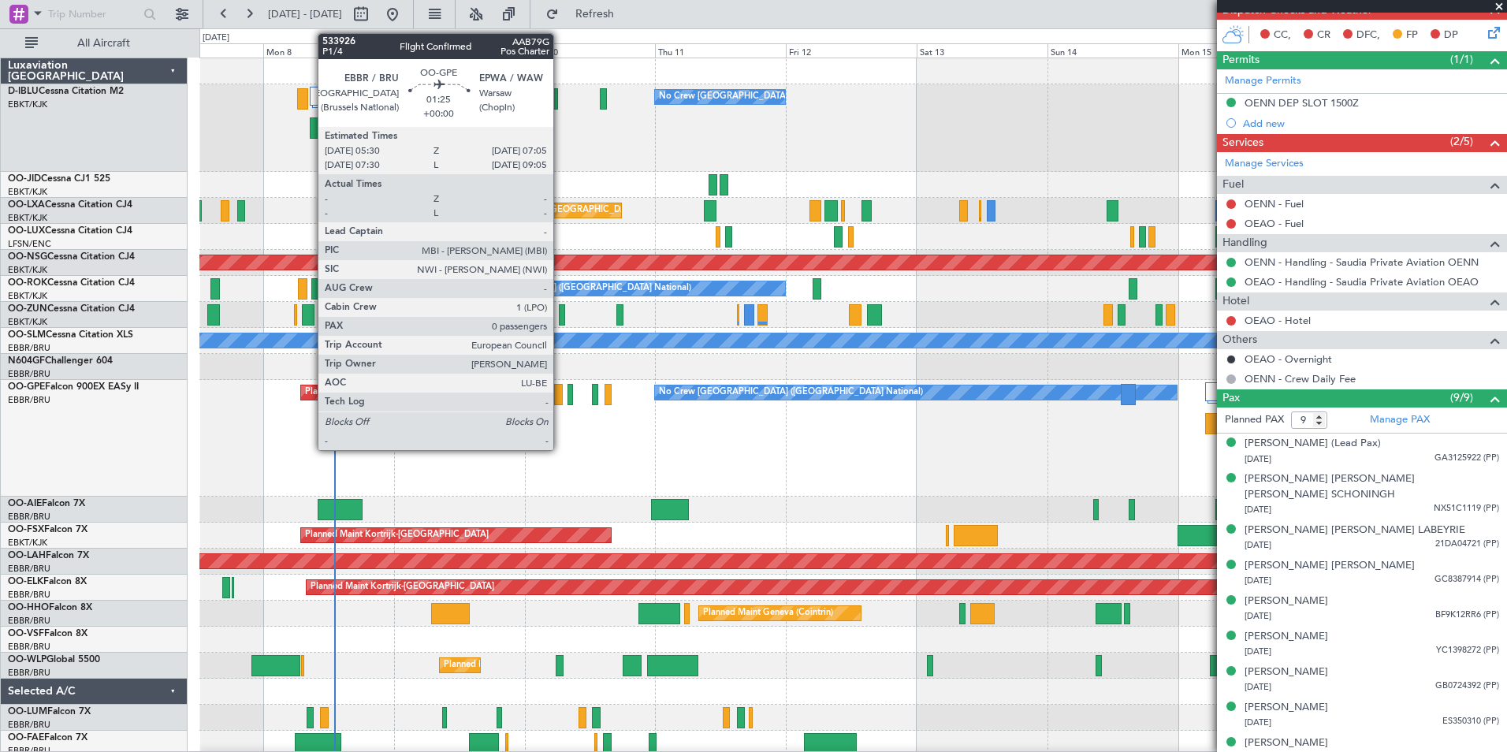
click at [560, 395] on div at bounding box center [558, 394] width 9 height 21
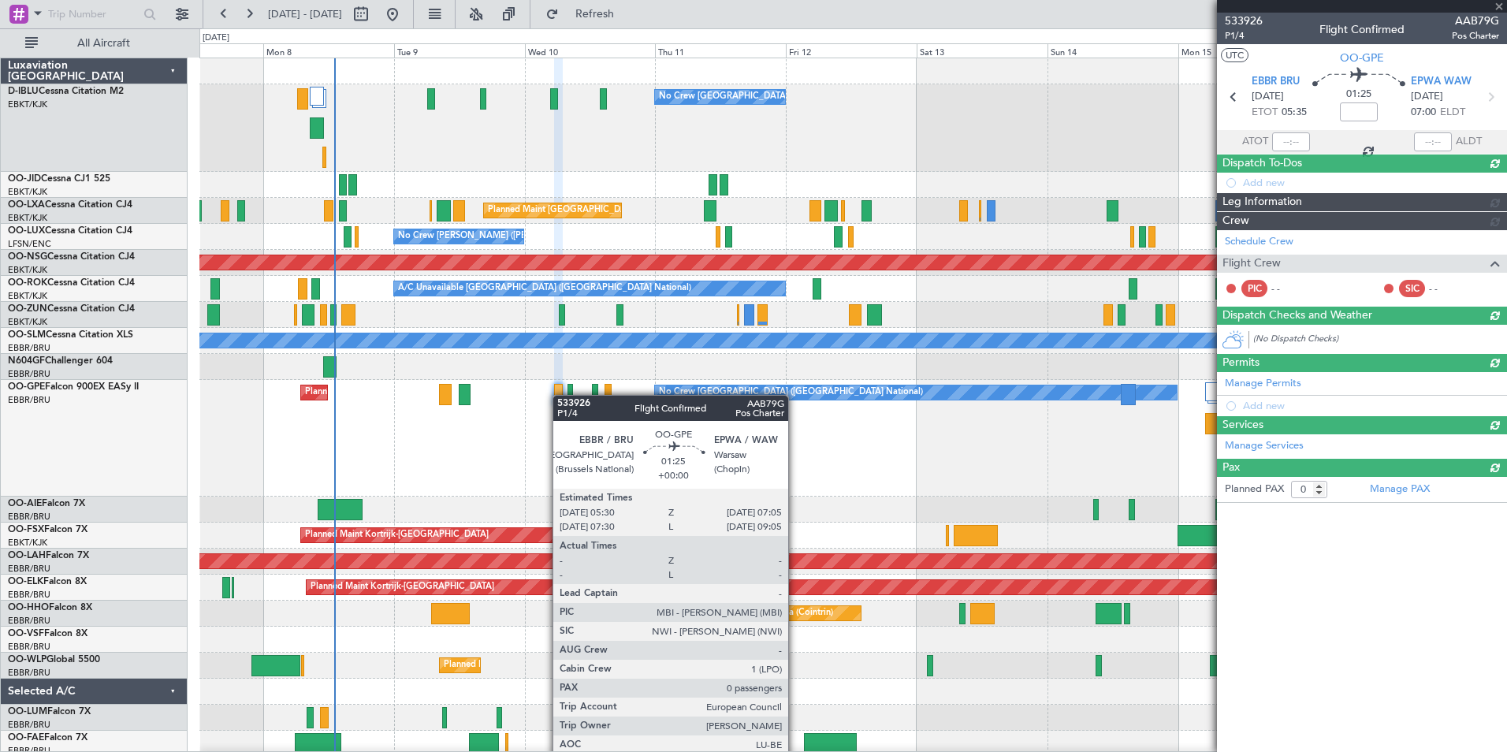
scroll to position [0, 0]
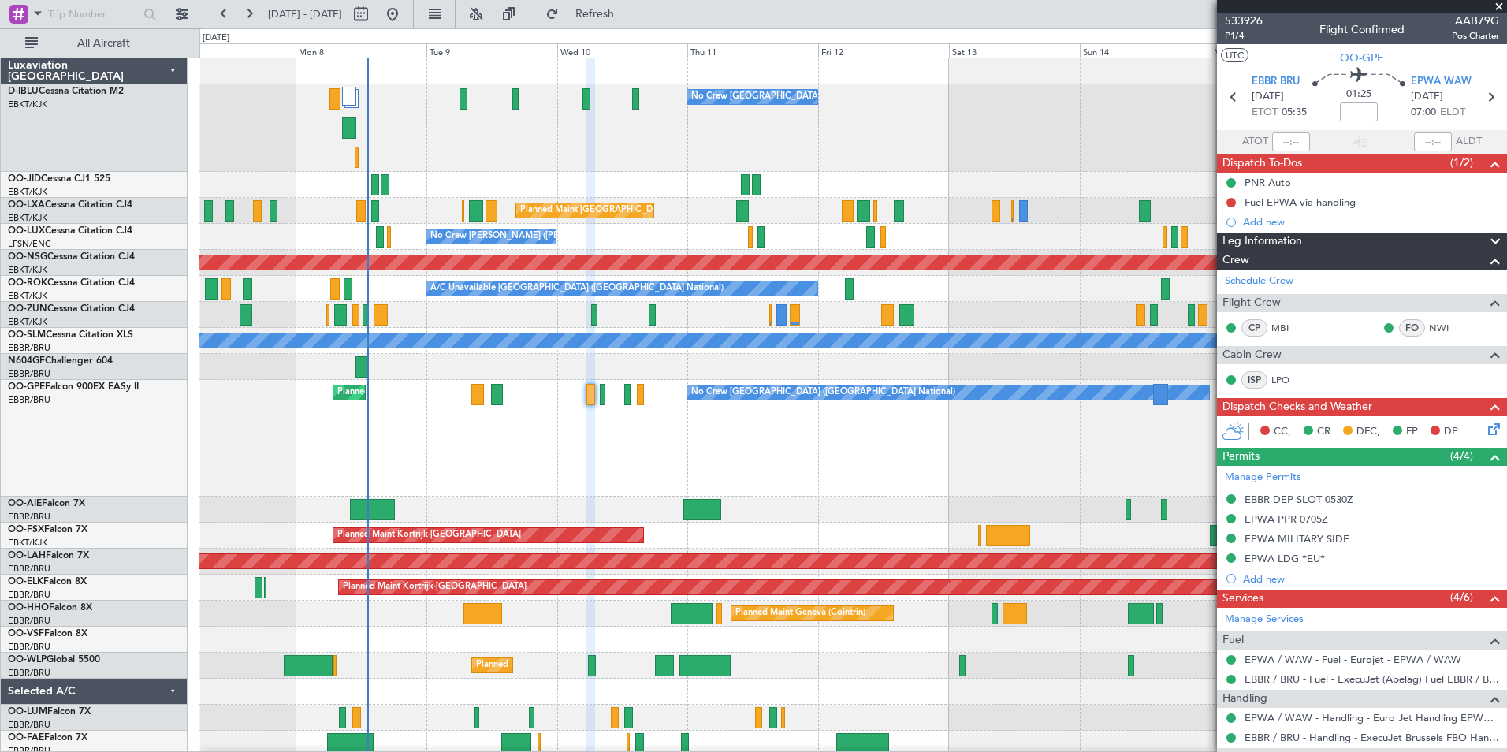
click at [727, 500] on div "No Crew [GEOGRAPHIC_DATA] ([GEOGRAPHIC_DATA] National) Planned Maint [GEOGRAPHI…" at bounding box center [852, 654] width 1307 height 1192
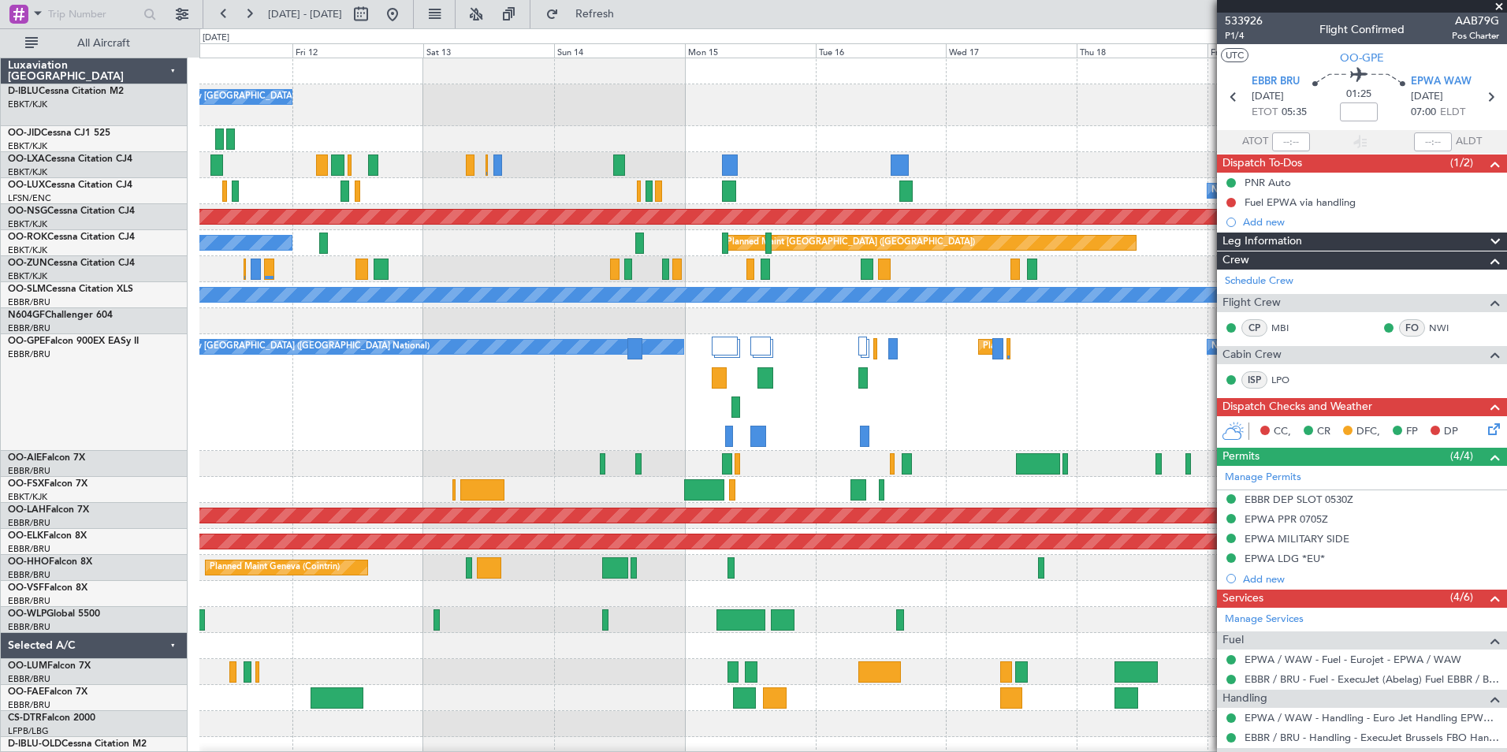
click at [601, 452] on div at bounding box center [852, 464] width 1307 height 26
click at [608, 467] on div at bounding box center [852, 464] width 1307 height 26
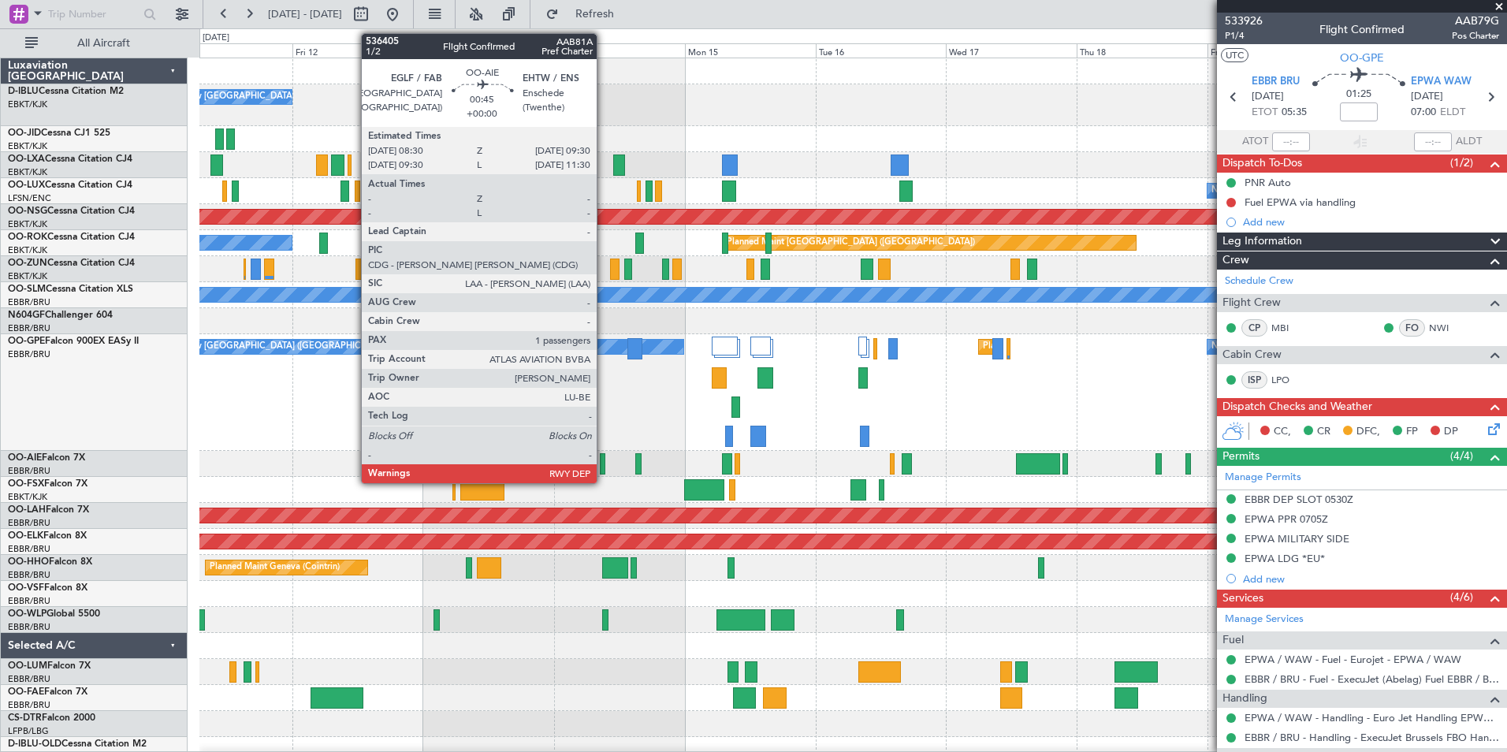
click at [603, 467] on div at bounding box center [603, 463] width 6 height 21
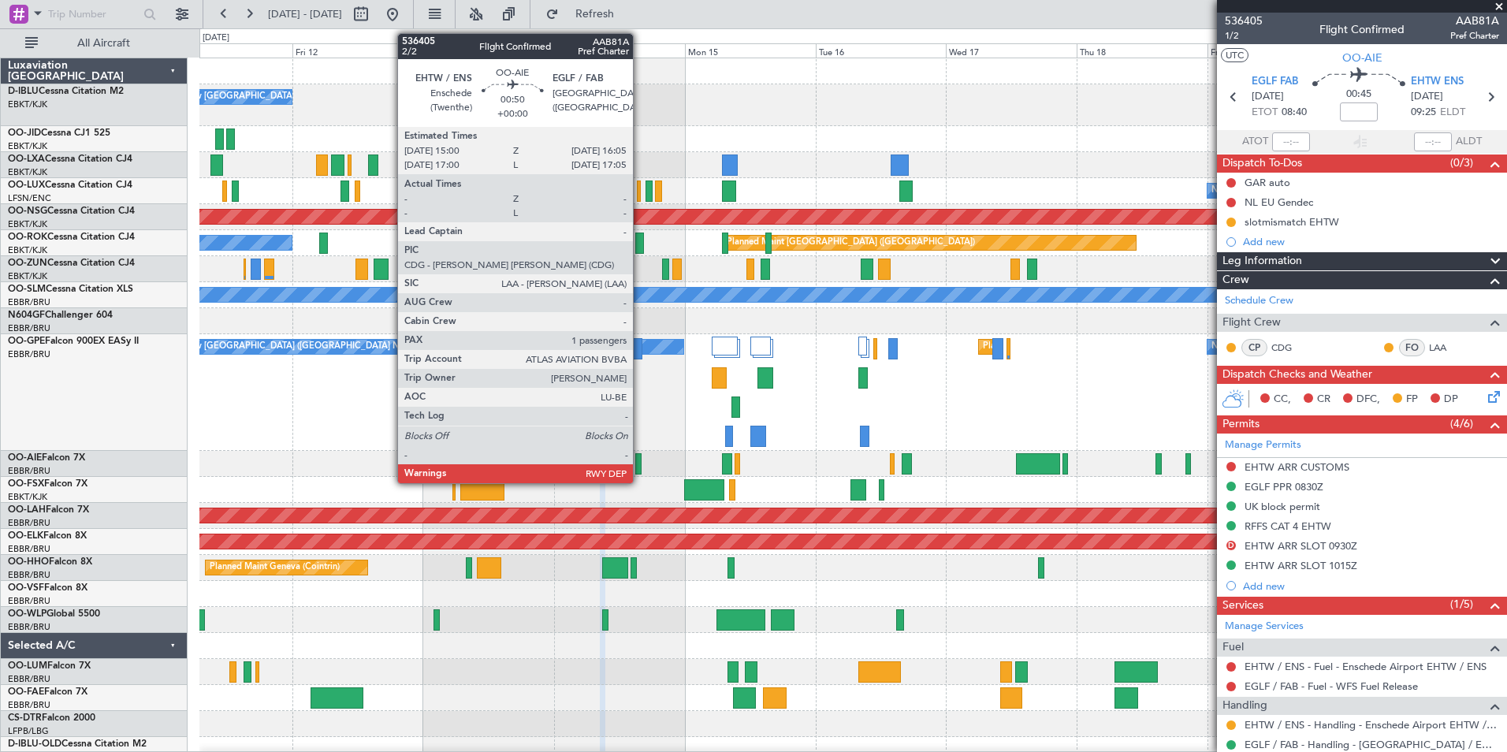
click at [640, 463] on div at bounding box center [638, 463] width 6 height 21
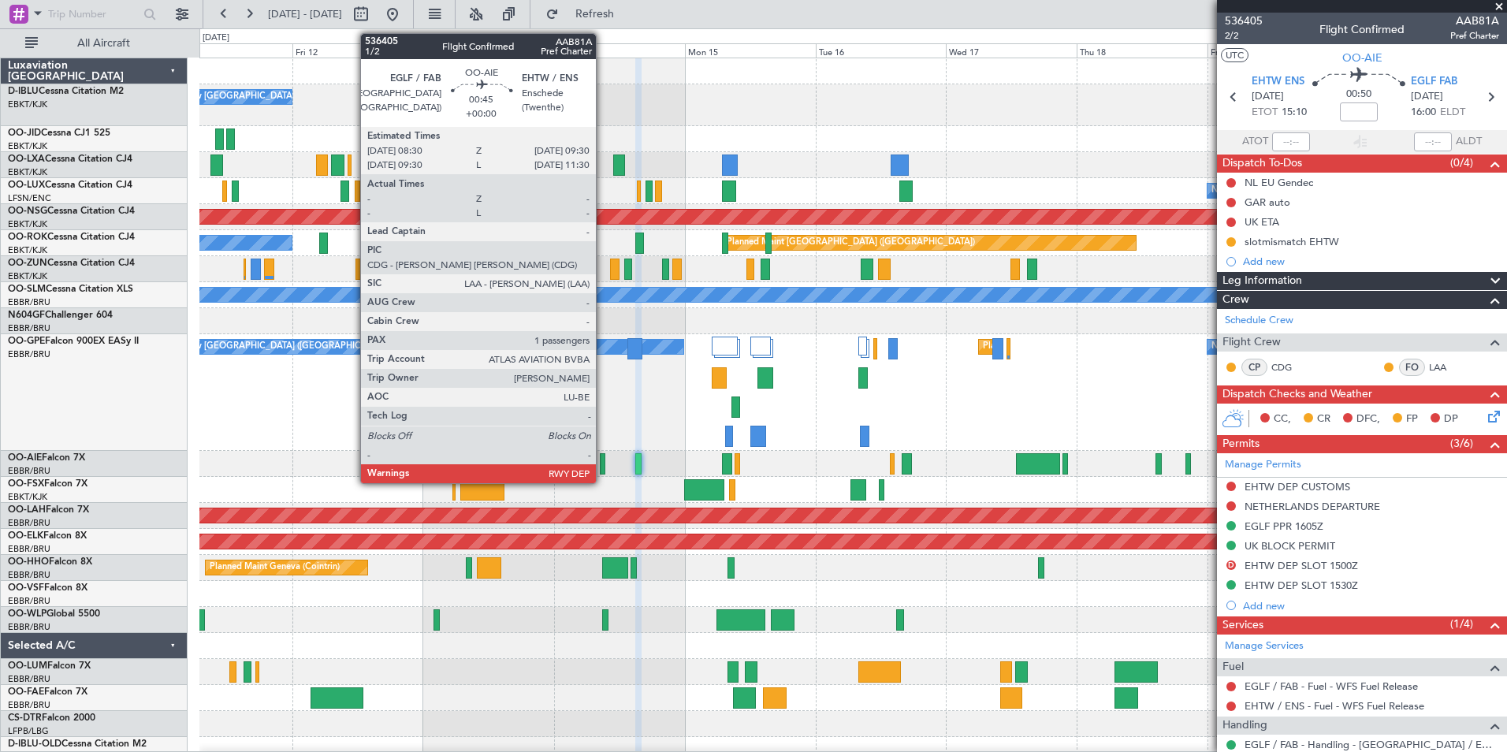
click at [603, 462] on div at bounding box center [603, 463] width 6 height 21
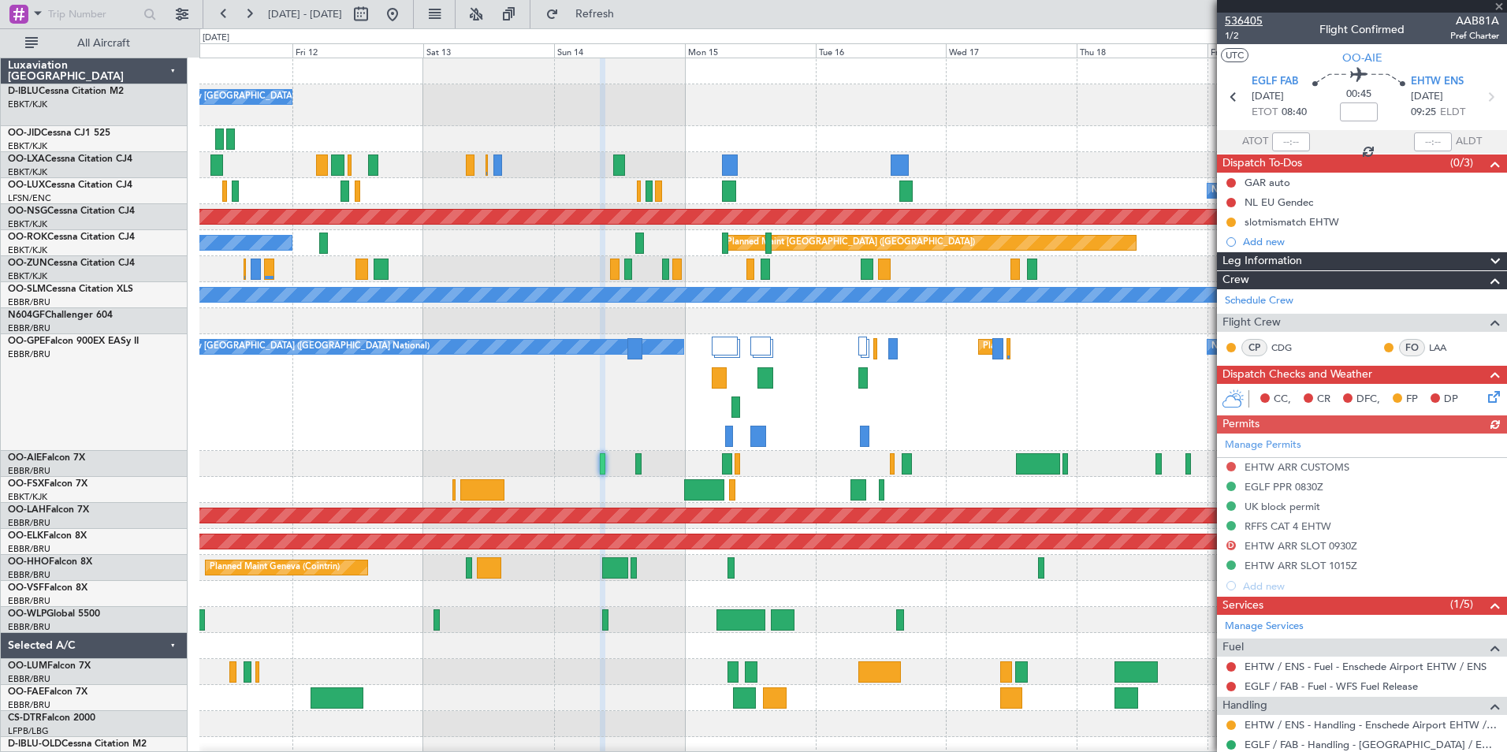
click at [1254, 18] on span "536405" at bounding box center [1244, 21] width 38 height 17
click at [812, 416] on div "No Crew [GEOGRAPHIC_DATA] ([GEOGRAPHIC_DATA] National) Planned Maint [GEOGRAPHI…" at bounding box center [852, 392] width 1307 height 117
click at [923, 419] on div "No Crew [GEOGRAPHIC_DATA] ([GEOGRAPHIC_DATA] National) Planned Maint [GEOGRAPHI…" at bounding box center [852, 392] width 1307 height 117
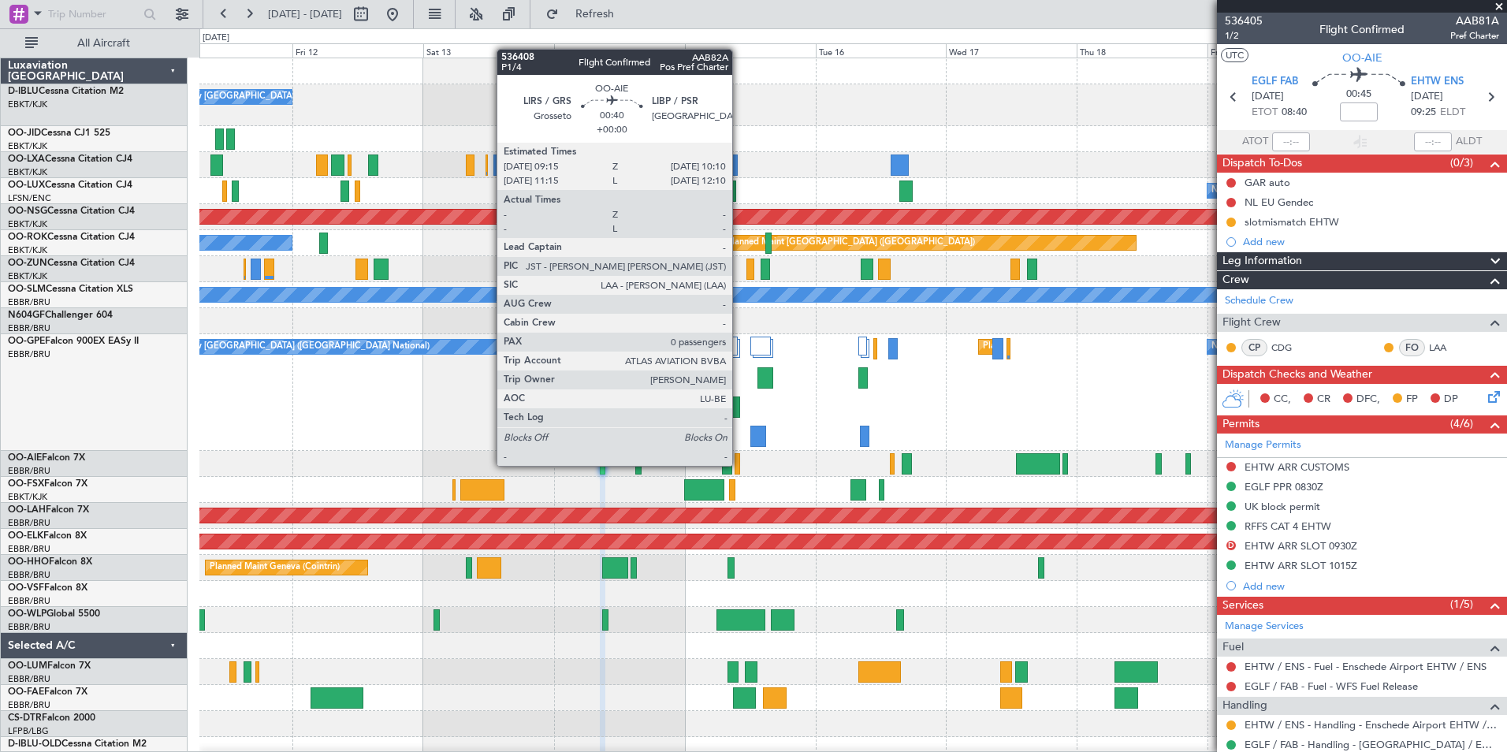
click at [739, 464] on div at bounding box center [738, 463] width 6 height 21
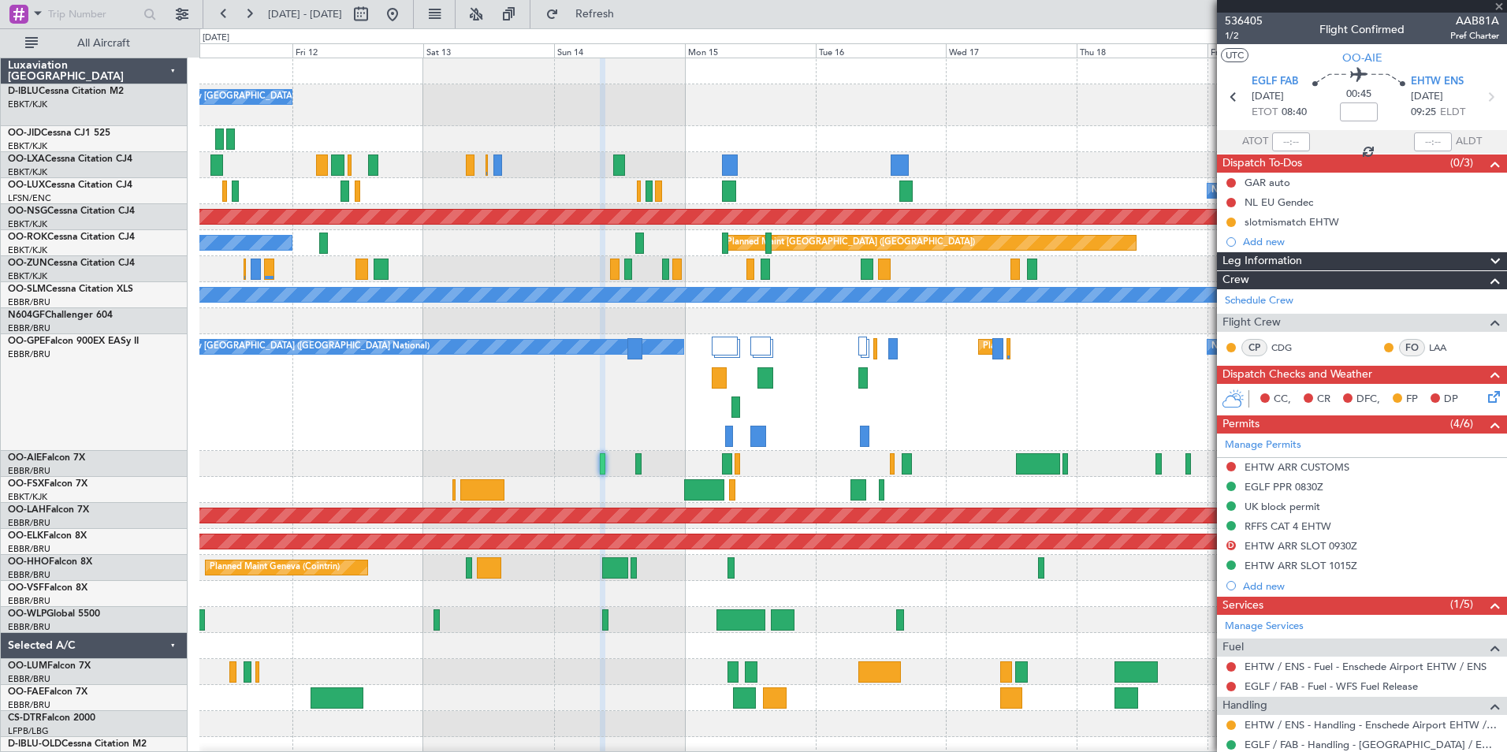
type input "0"
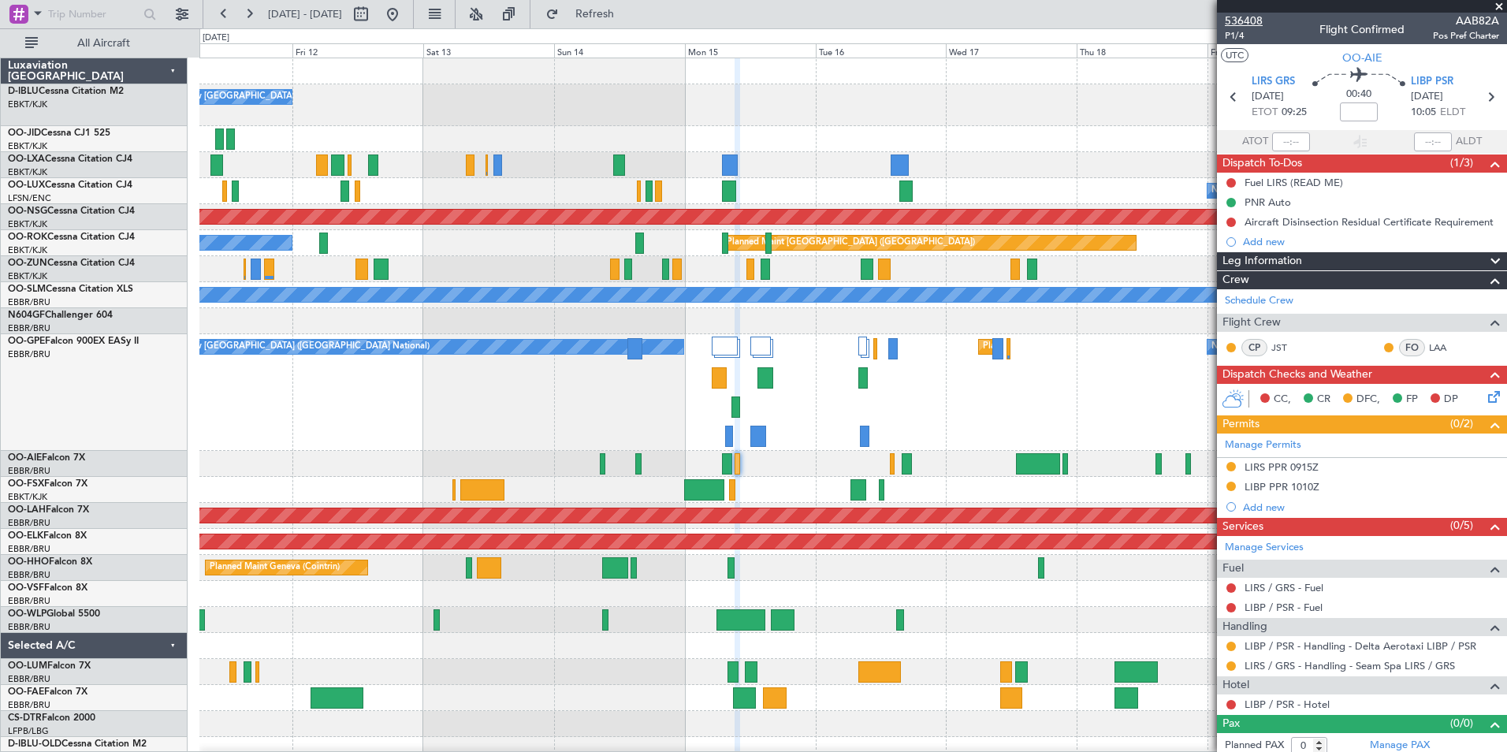
click at [1244, 15] on span "536408" at bounding box center [1244, 21] width 38 height 17
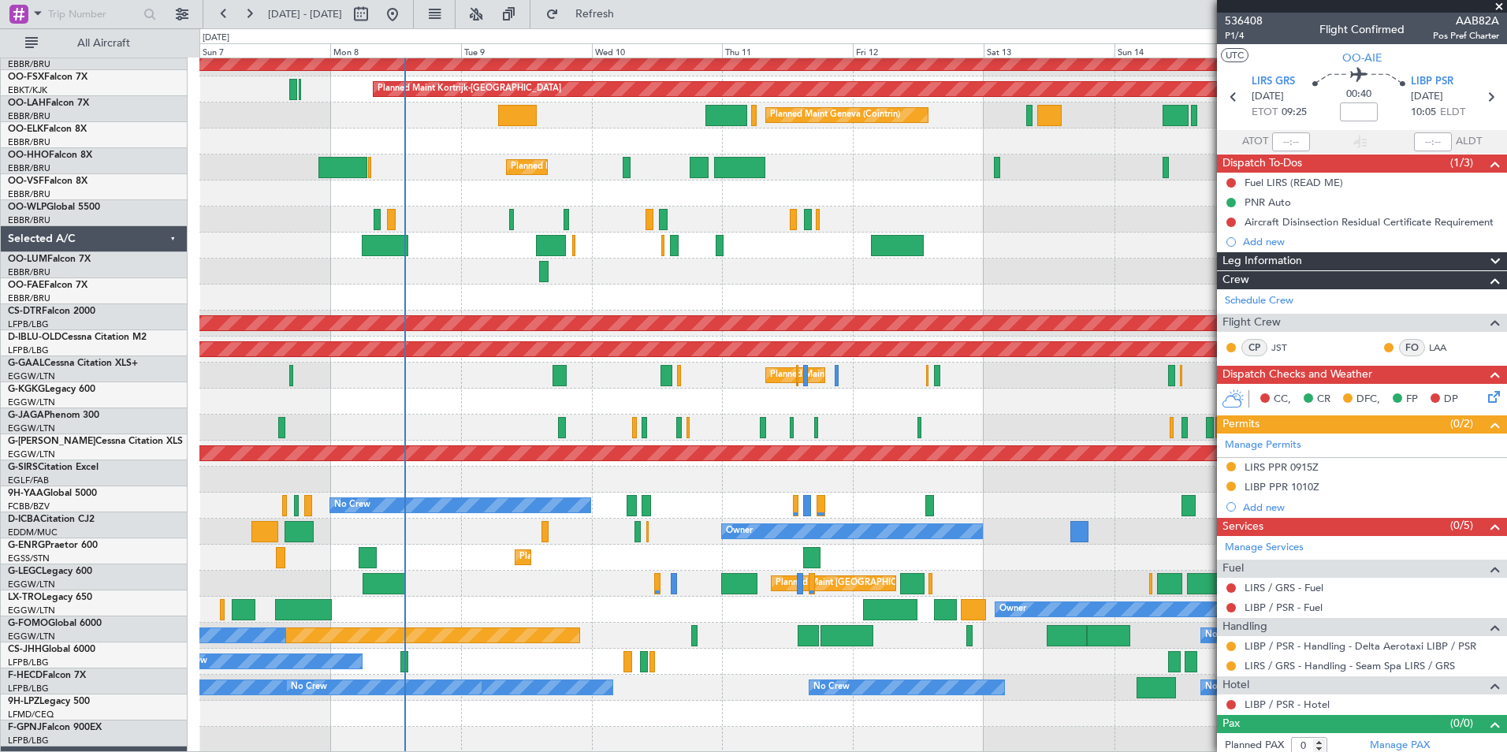
scroll to position [498, 0]
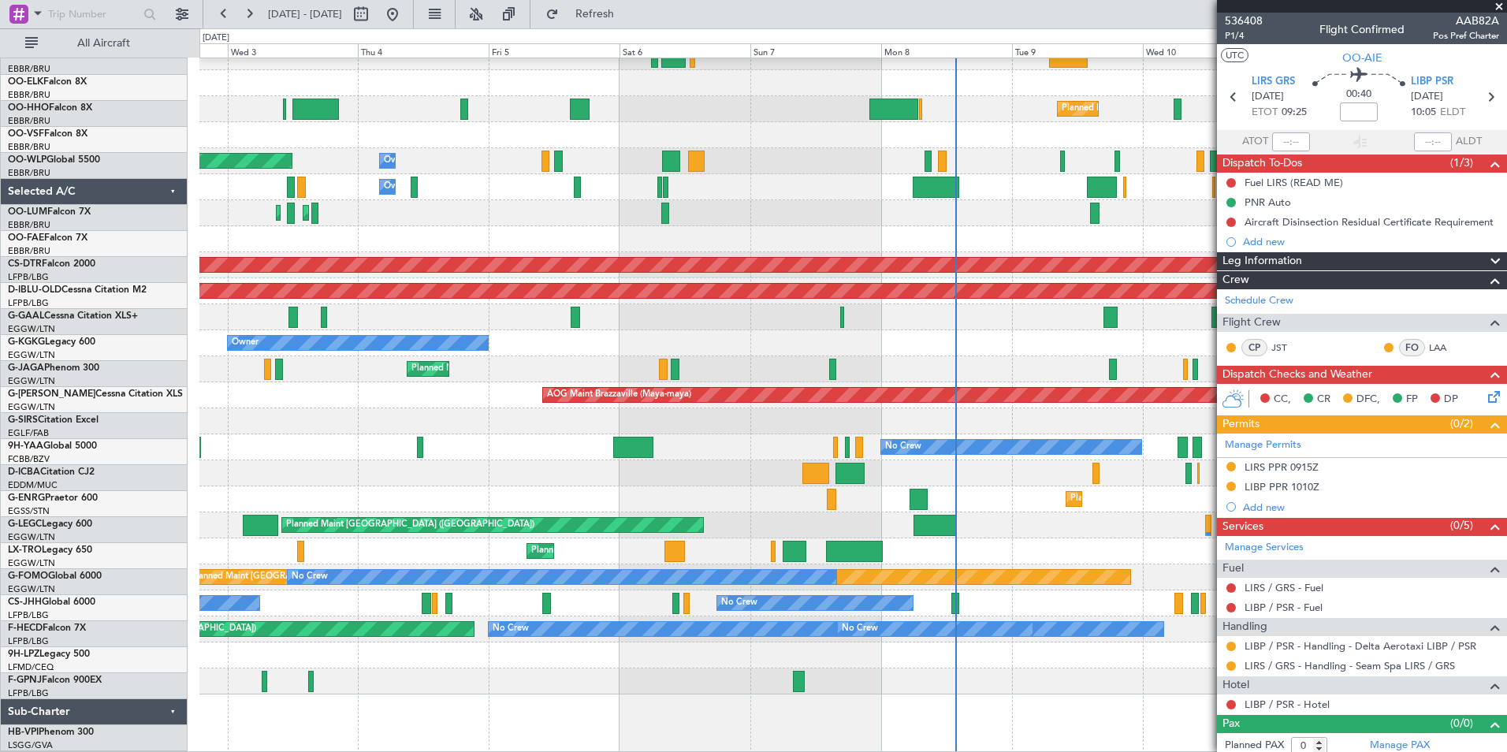
click at [1189, 691] on div "Planned Maint Kortrijk-[GEOGRAPHIC_DATA] Planned Maint Geneva ([GEOGRAPHIC_DATA…" at bounding box center [852, 127] width 1307 height 1134
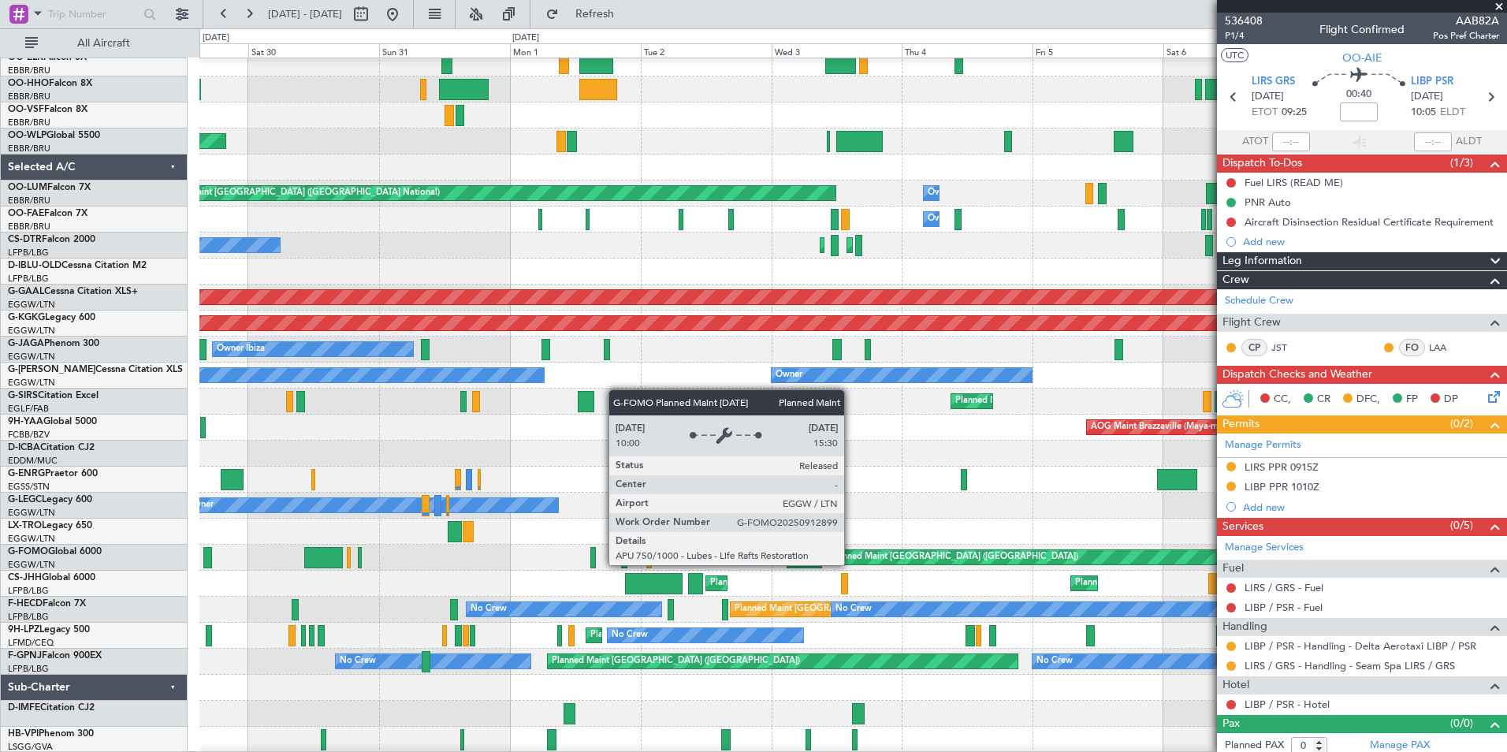
scroll to position [475, 0]
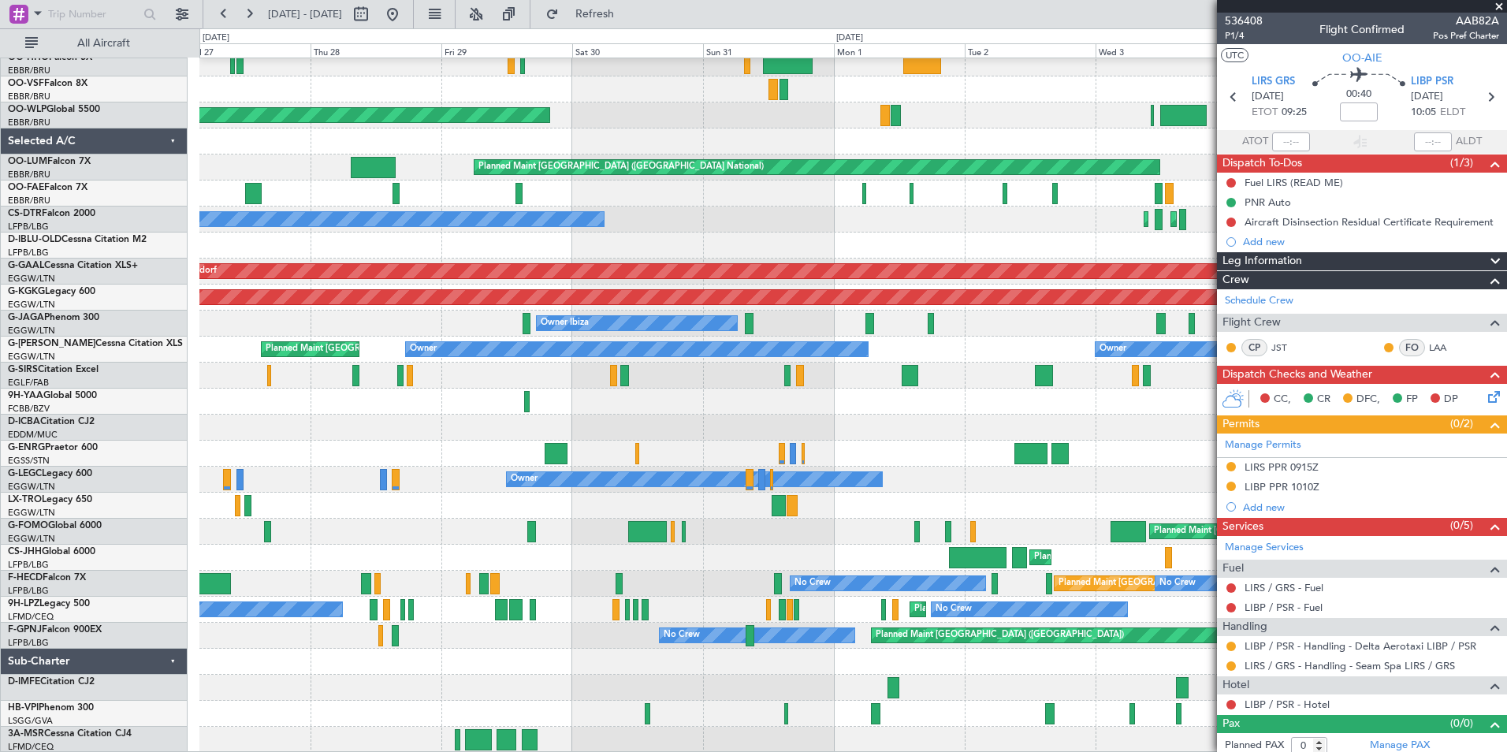
click at [1267, 642] on fb-app "[DATE] - [DATE] Refresh Quick Links All Aircraft Planned Maint [GEOGRAPHIC_DATA…" at bounding box center [753, 382] width 1507 height 740
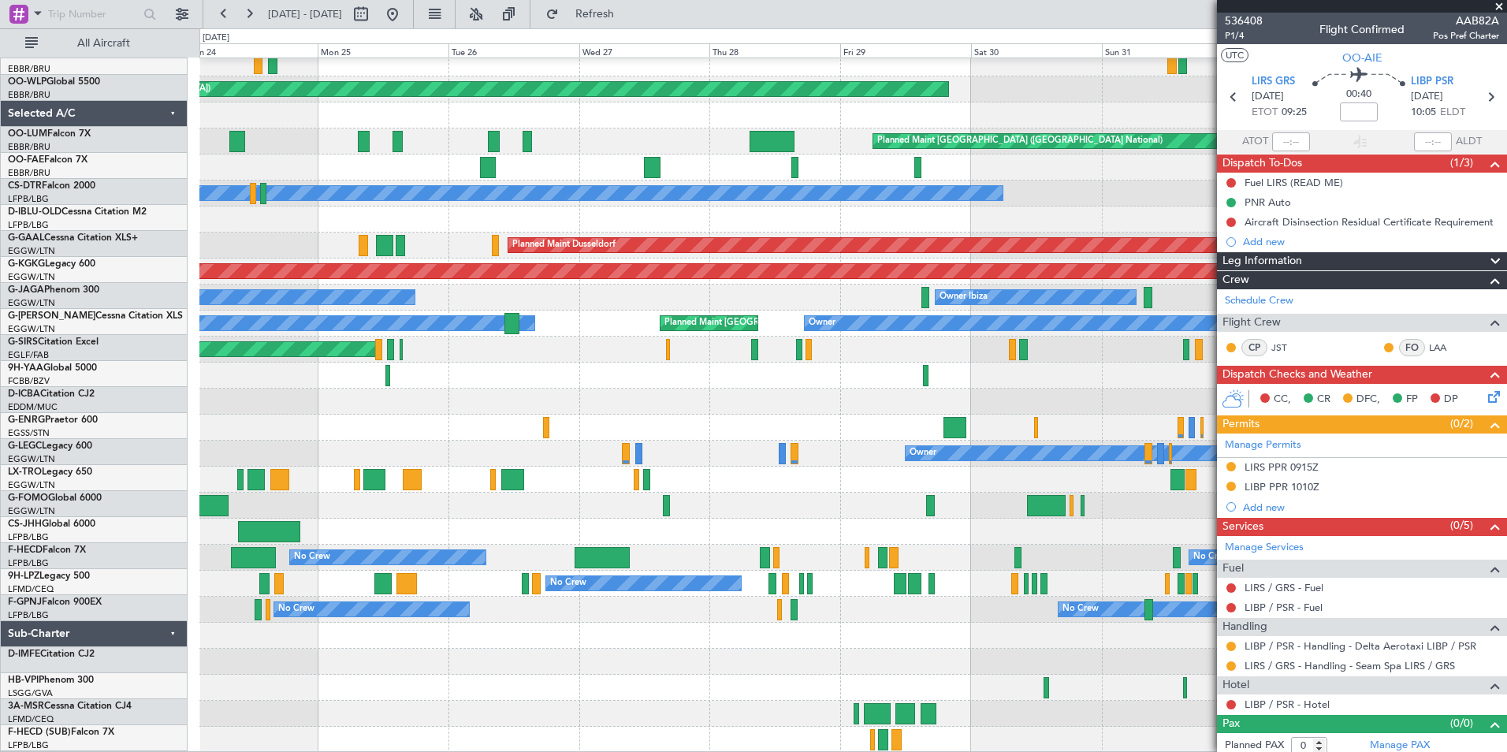
scroll to position [456, 0]
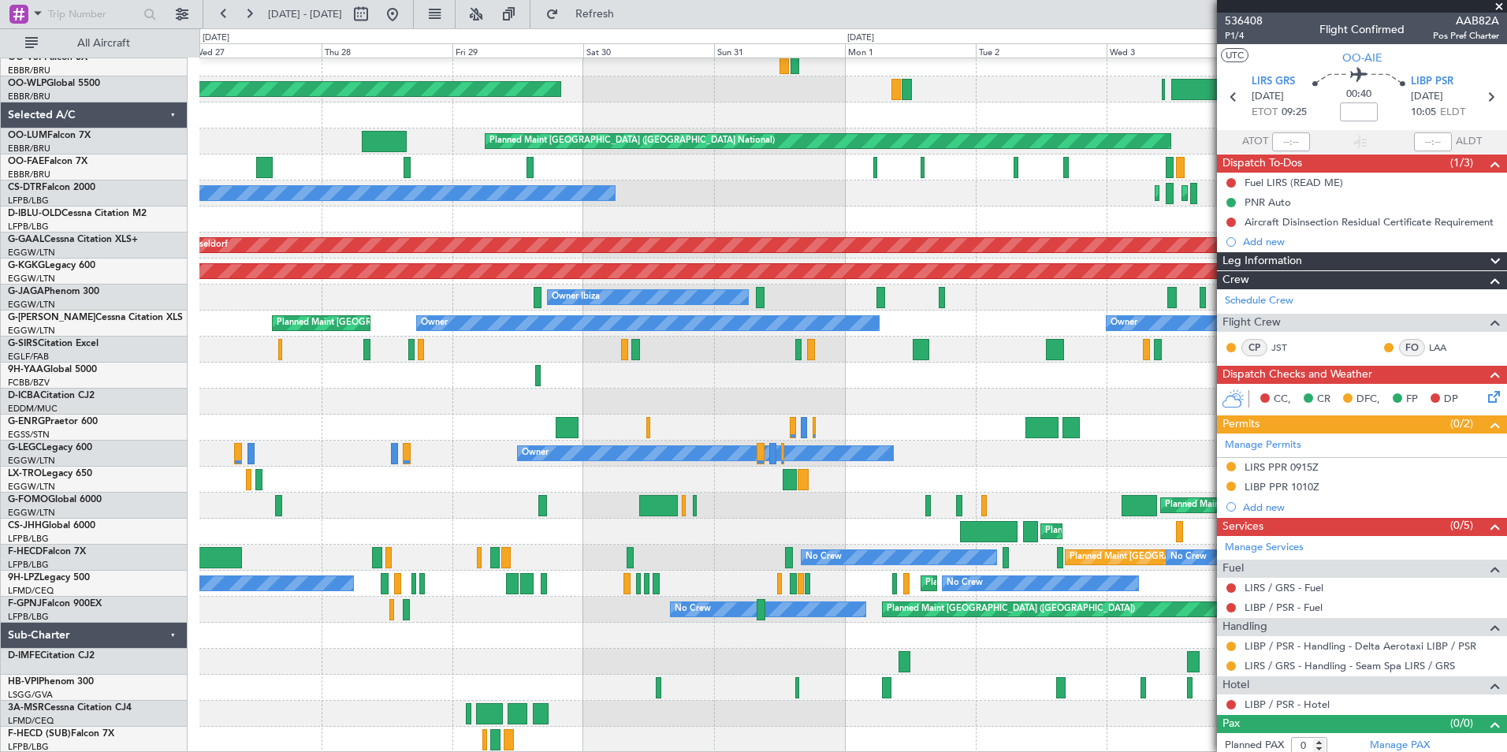
click at [653, 679] on div at bounding box center [852, 688] width 1307 height 26
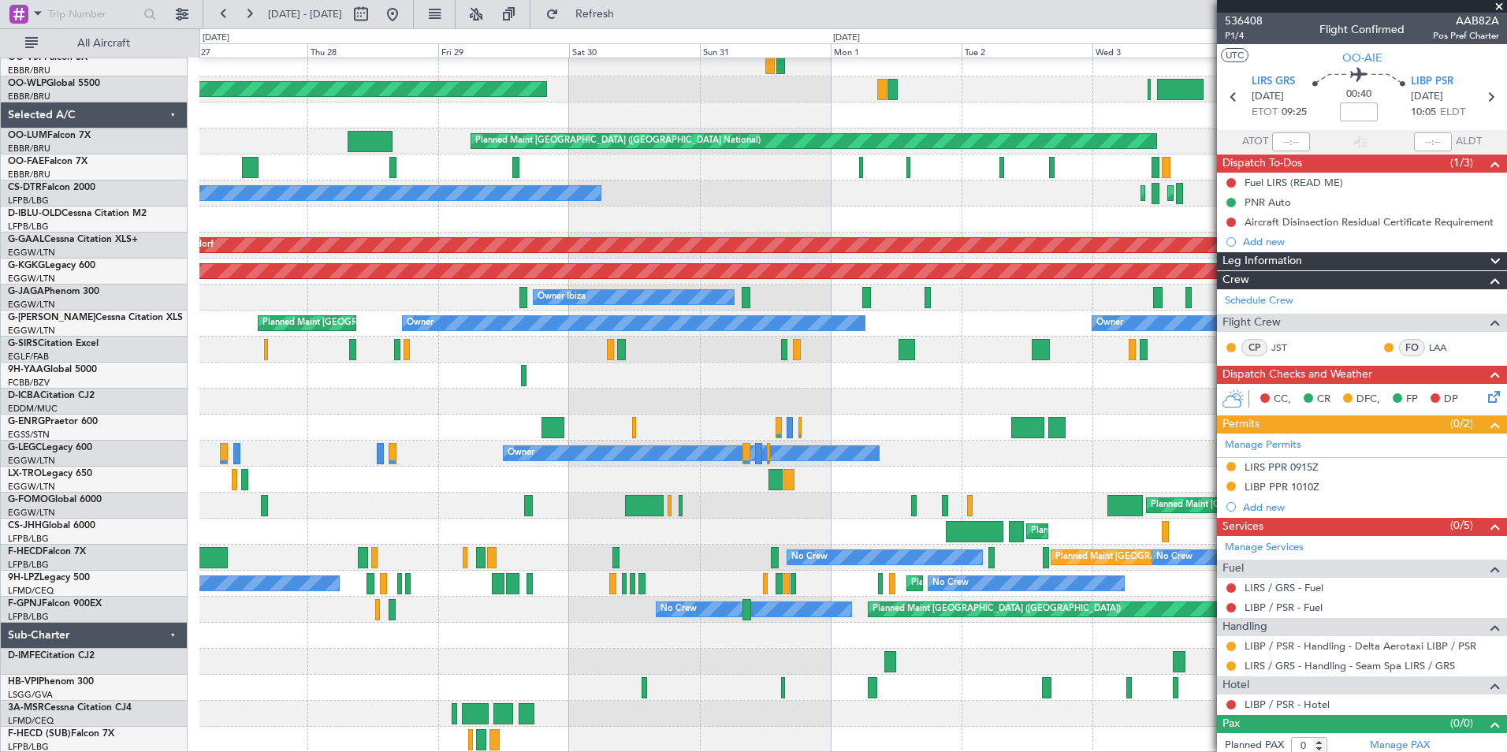
click at [945, 389] on div "AOG Maint Brazzaville (Maya-maya)" at bounding box center [852, 376] width 1307 height 26
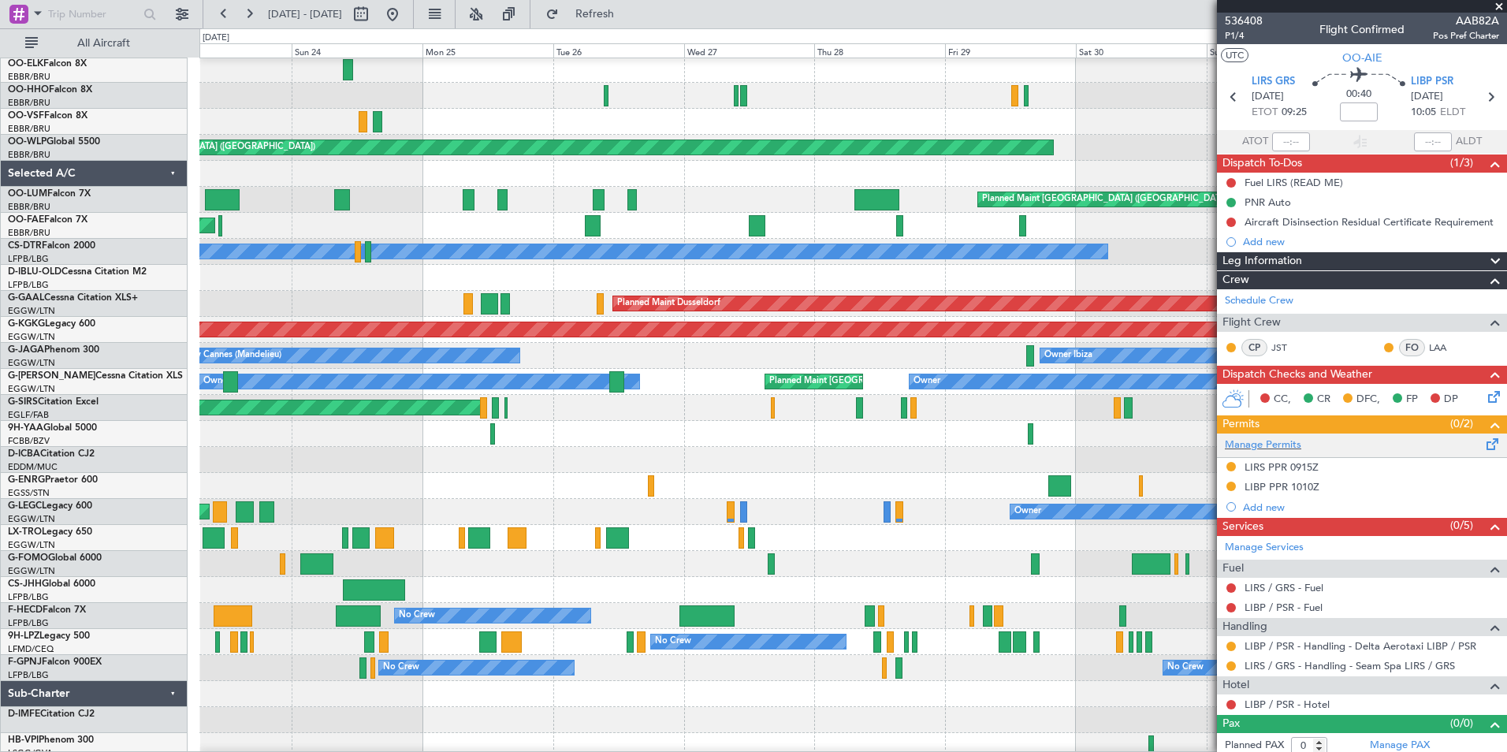
click at [1222, 455] on fb-app "[DATE] - [DATE] Refresh Quick Links All Aircraft Planned [GEOGRAPHIC_DATA][PERS…" at bounding box center [753, 382] width 1507 height 740
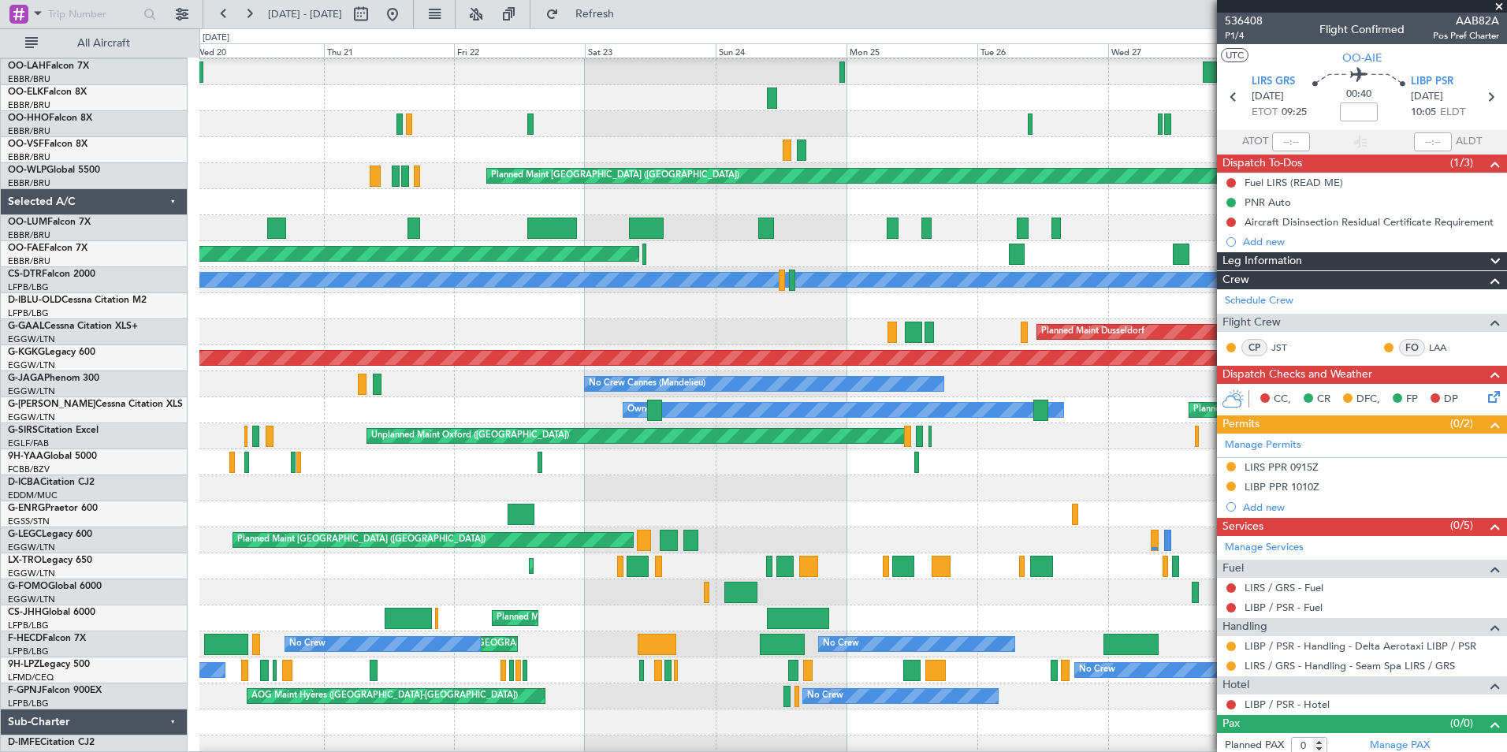
click at [0, 531] on html "[DATE] - [DATE] Refresh Quick Links All Aircraft Planned Maint [GEOGRAPHIC_DATA…" at bounding box center [753, 376] width 1507 height 752
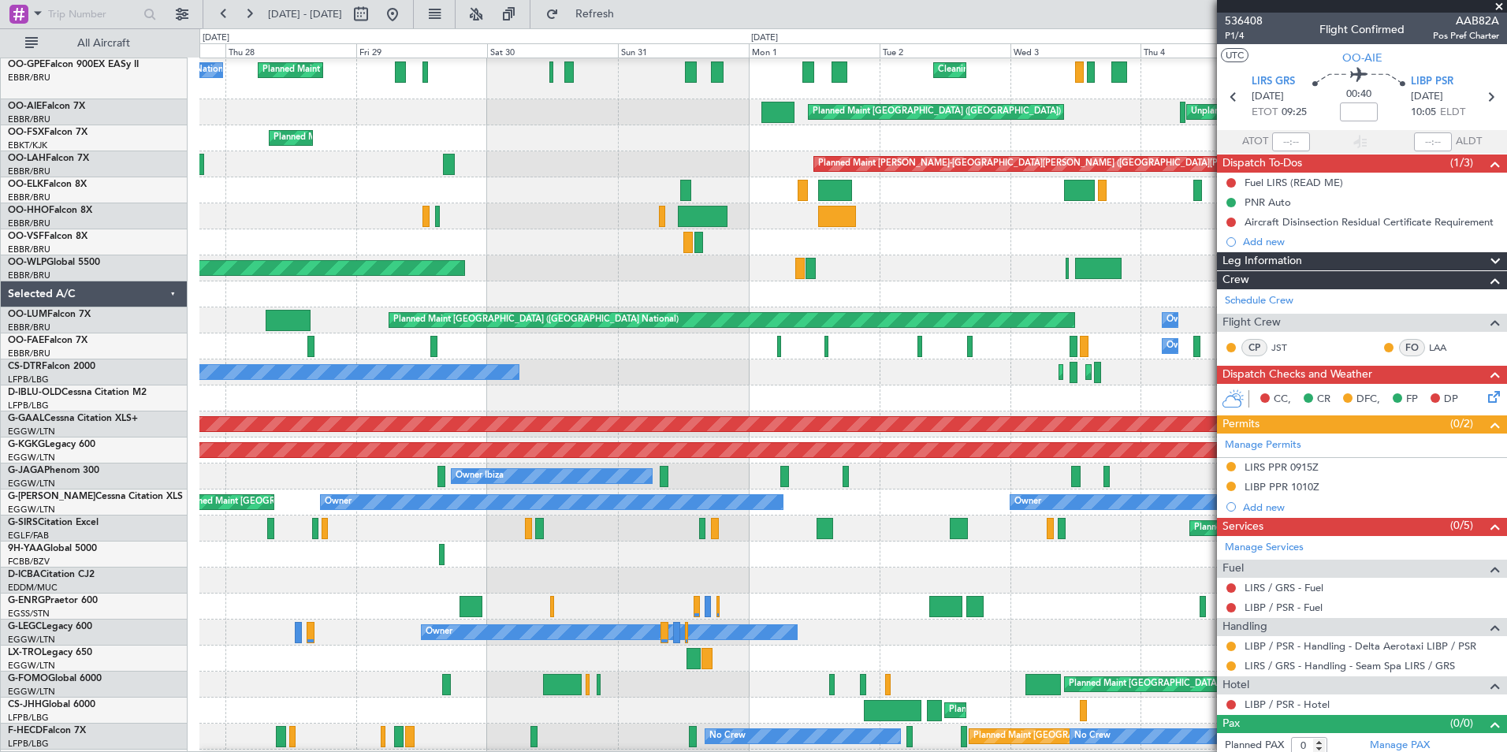
click at [28, 591] on div "No Crew [GEOGRAPHIC_DATA] ([GEOGRAPHIC_DATA] National) Planned Maint [GEOGRAPHI…" at bounding box center [753, 390] width 1507 height 724
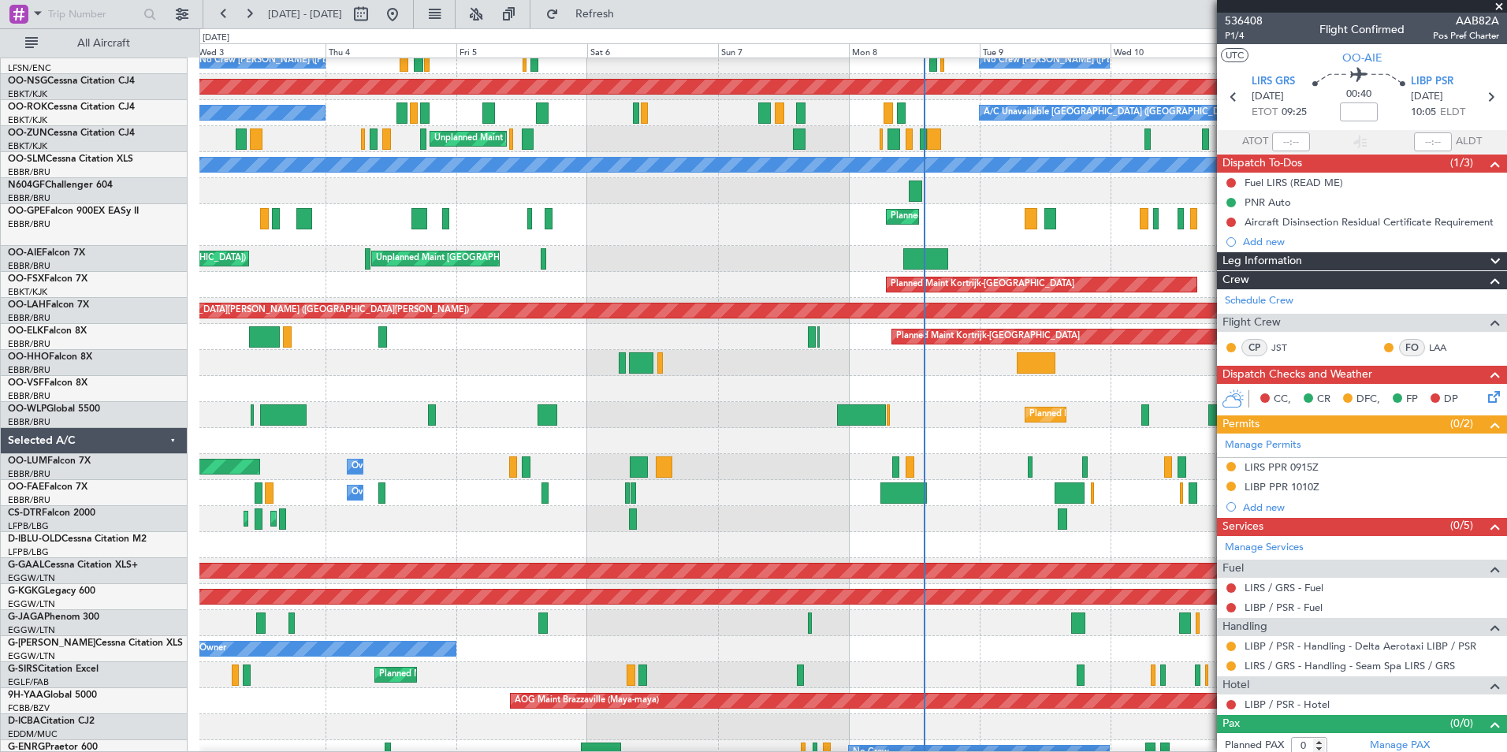
click at [146, 585] on div "Planned Maint [GEOGRAPHIC_DATA] ([GEOGRAPHIC_DATA] National) No Crew [PERSON_NA…" at bounding box center [753, 390] width 1507 height 724
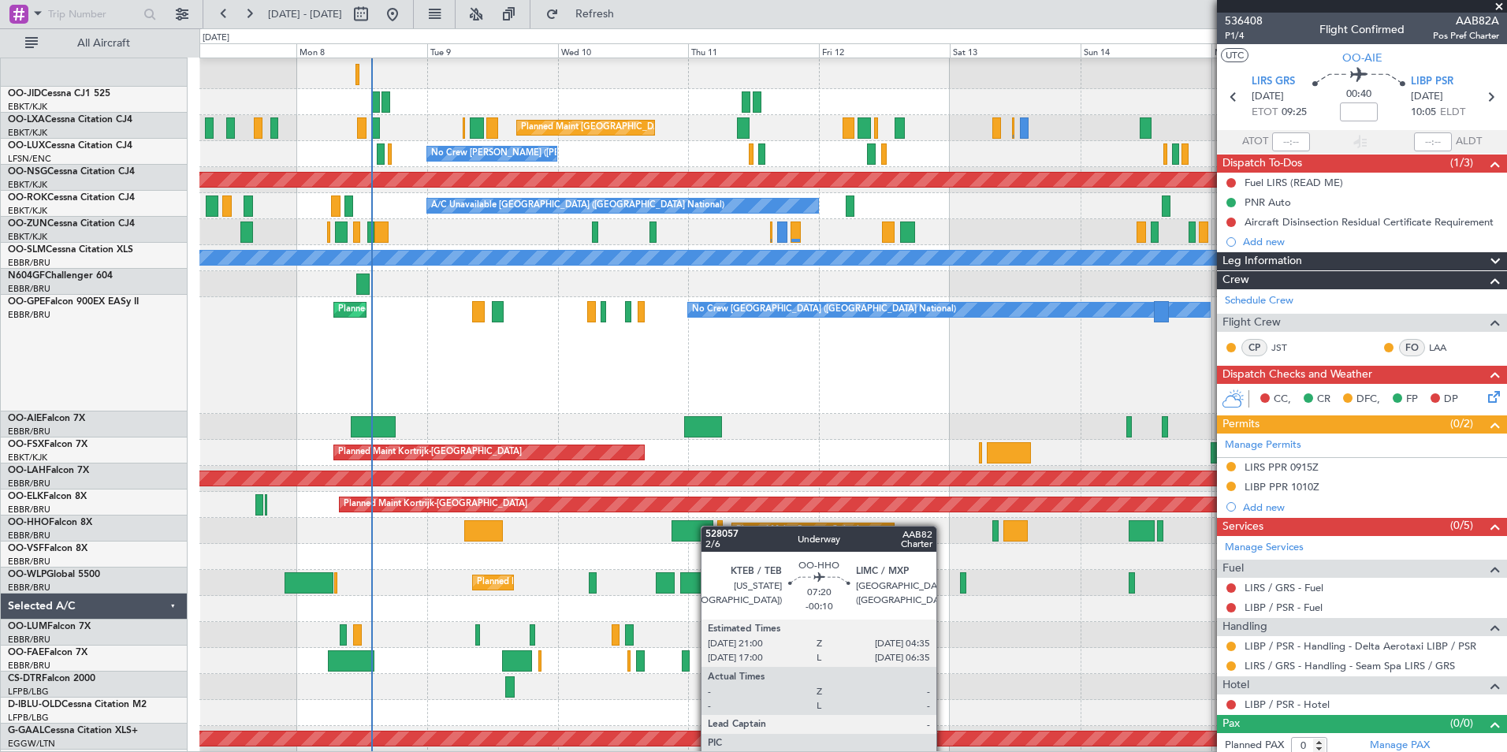
scroll to position [83, 0]
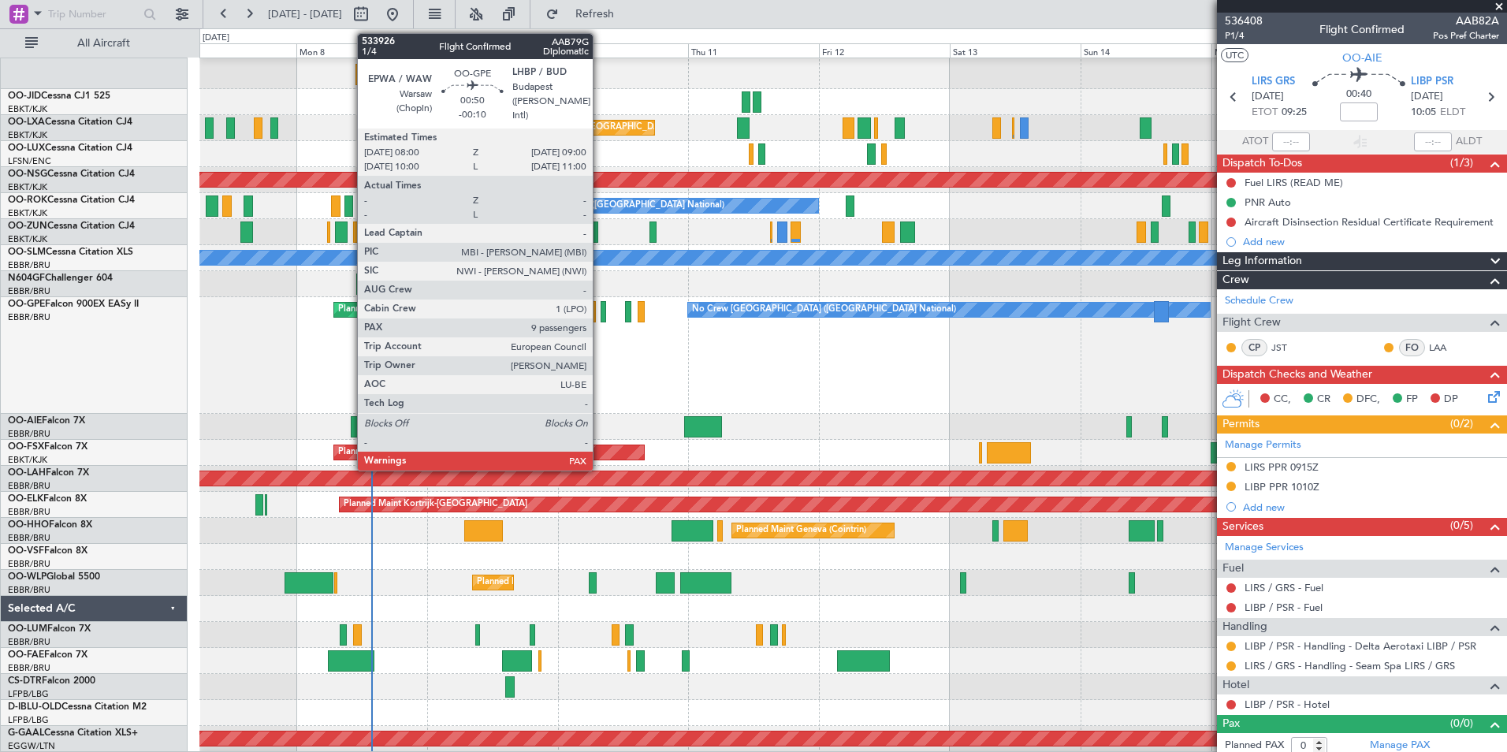
click at [601, 314] on div at bounding box center [604, 311] width 6 height 21
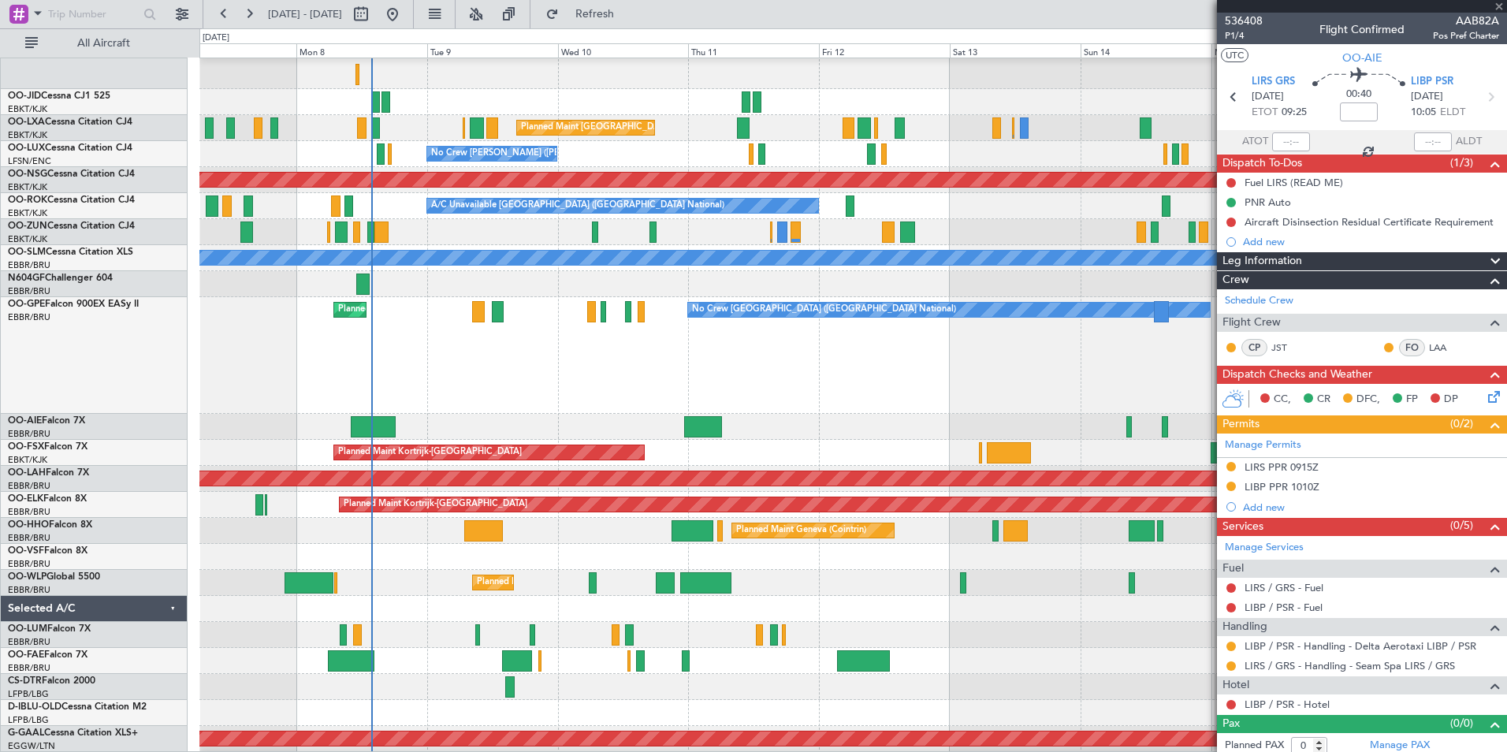
type input "-00:10"
type input "9"
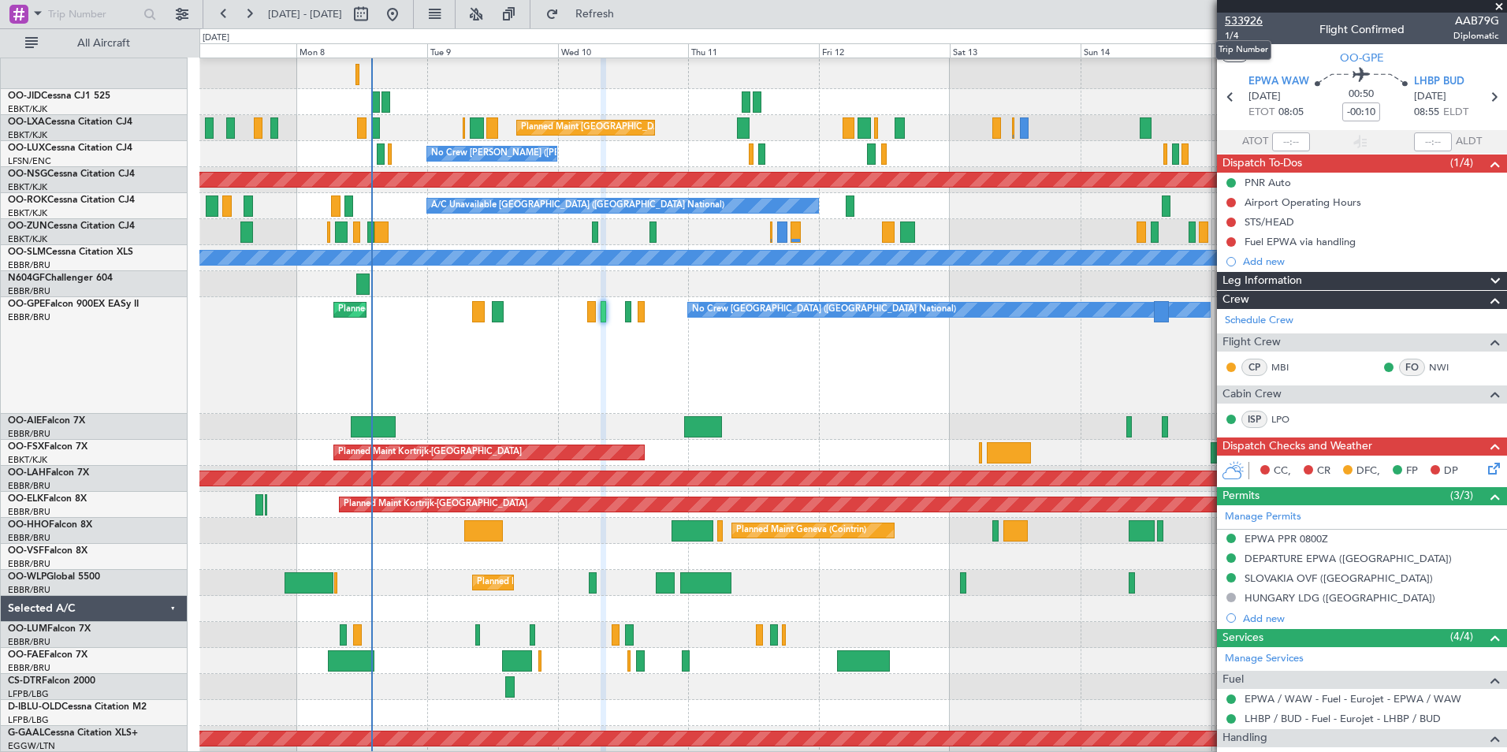
click at [1237, 24] on span "533926" at bounding box center [1244, 21] width 38 height 17
